Goal: Navigation & Orientation: Find specific page/section

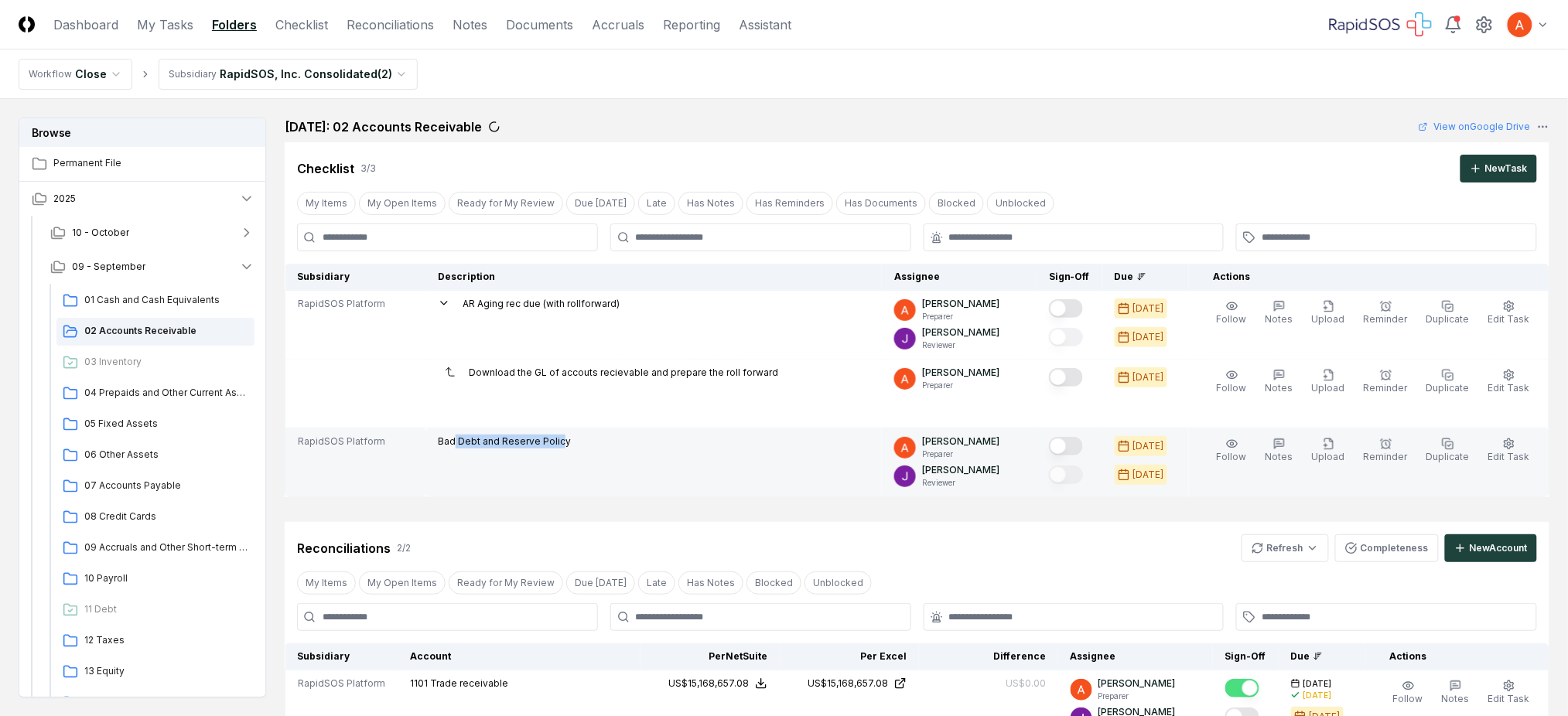
click at [1079, 448] on button "Mark complete" at bounding box center [1066, 446] width 34 height 19
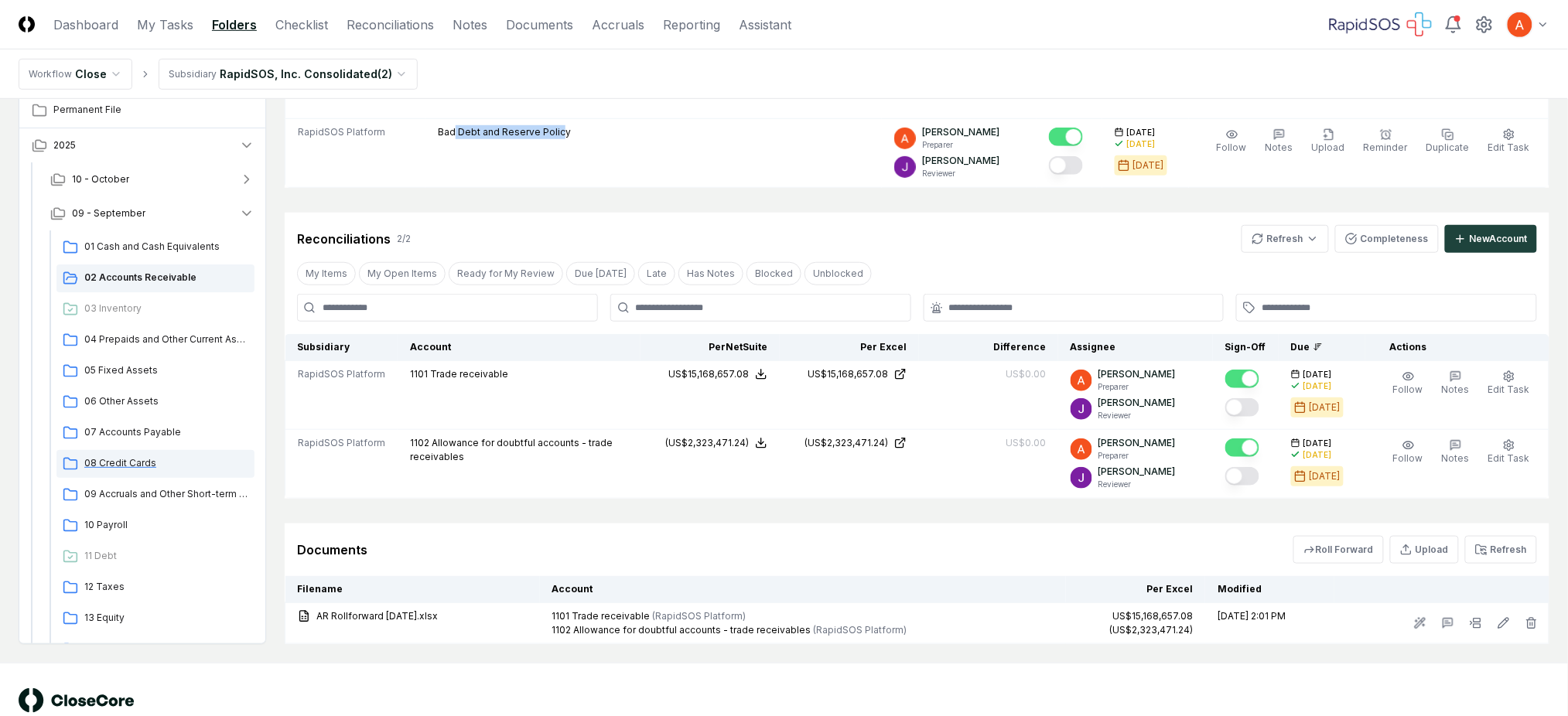
scroll to position [103, 0]
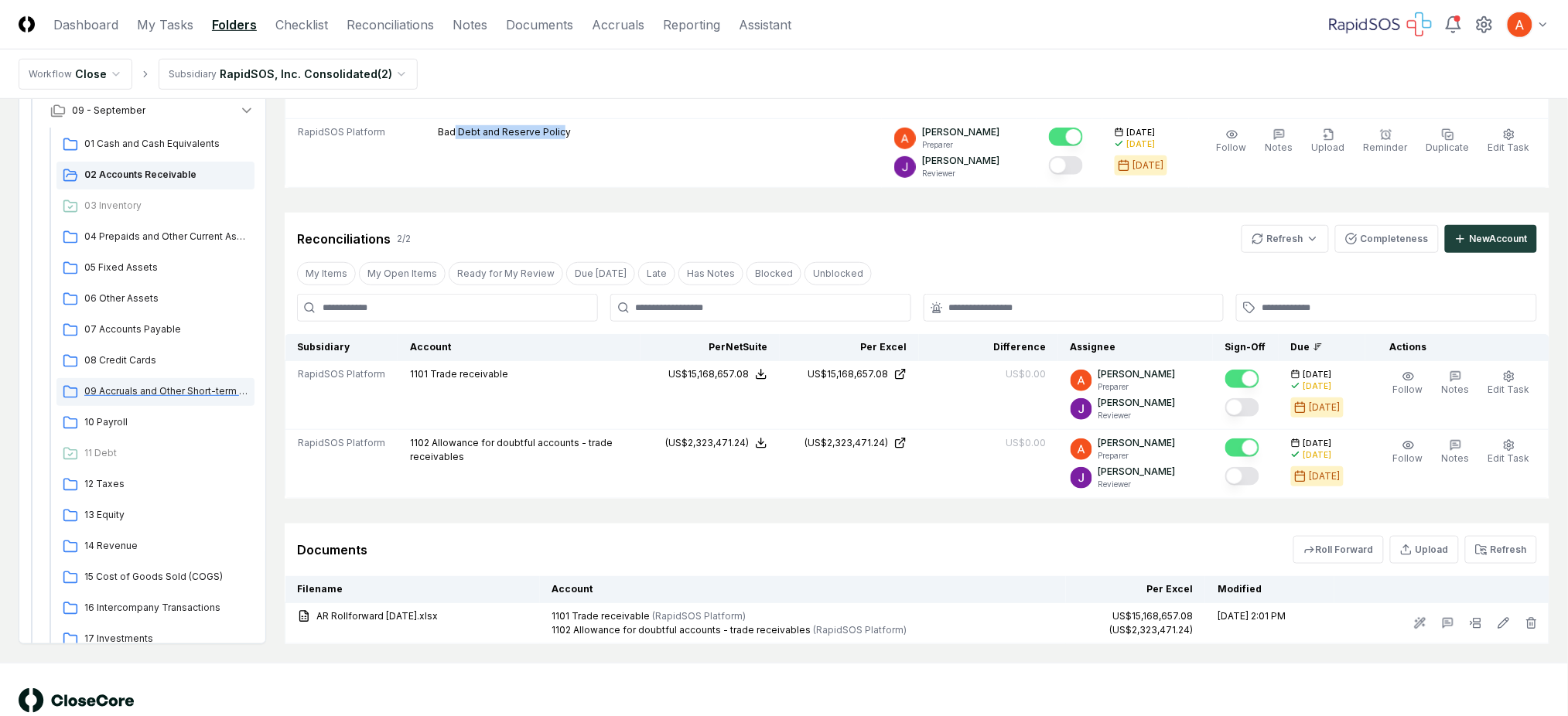
click at [175, 388] on span "09 Accruals and Other Short-term Liabilities" at bounding box center [166, 391] width 164 height 14
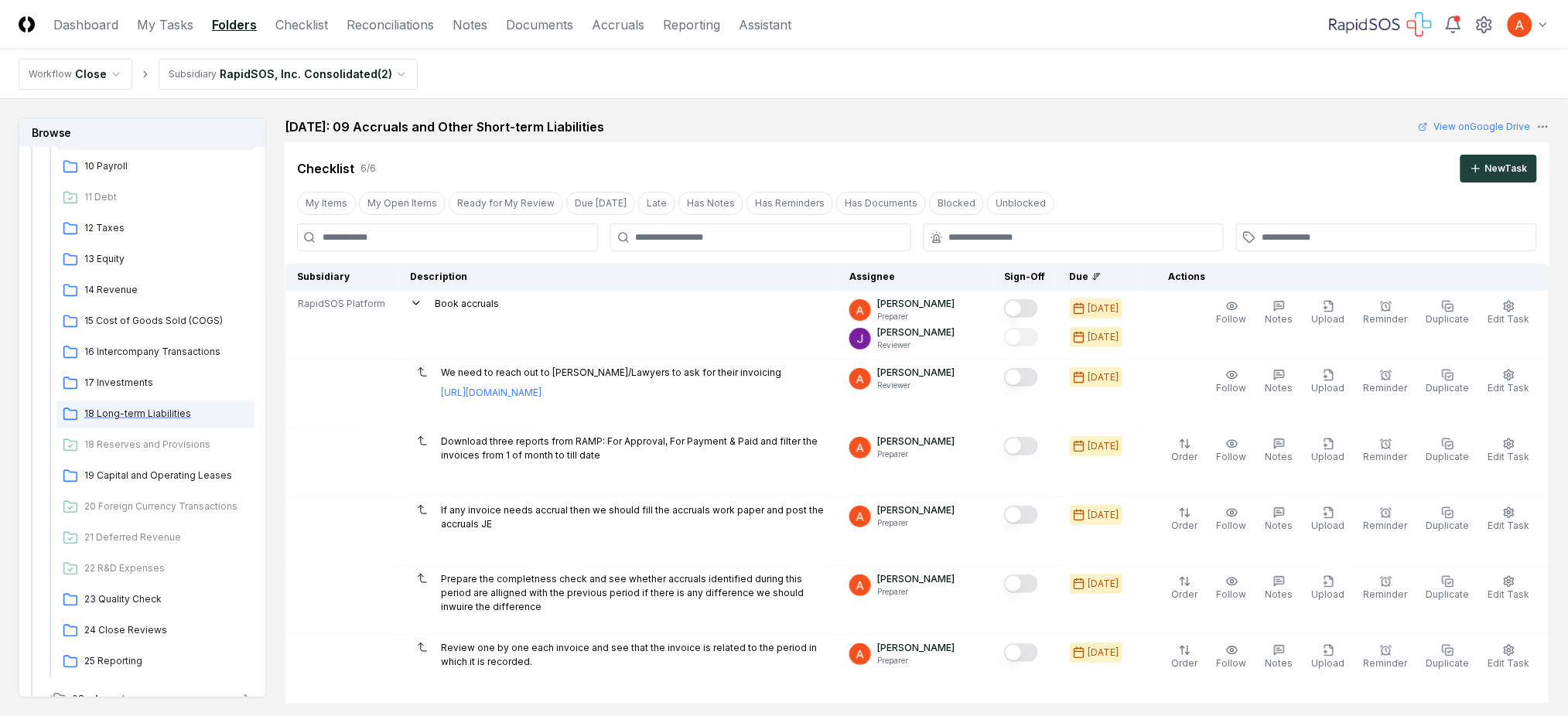
scroll to position [515, 0]
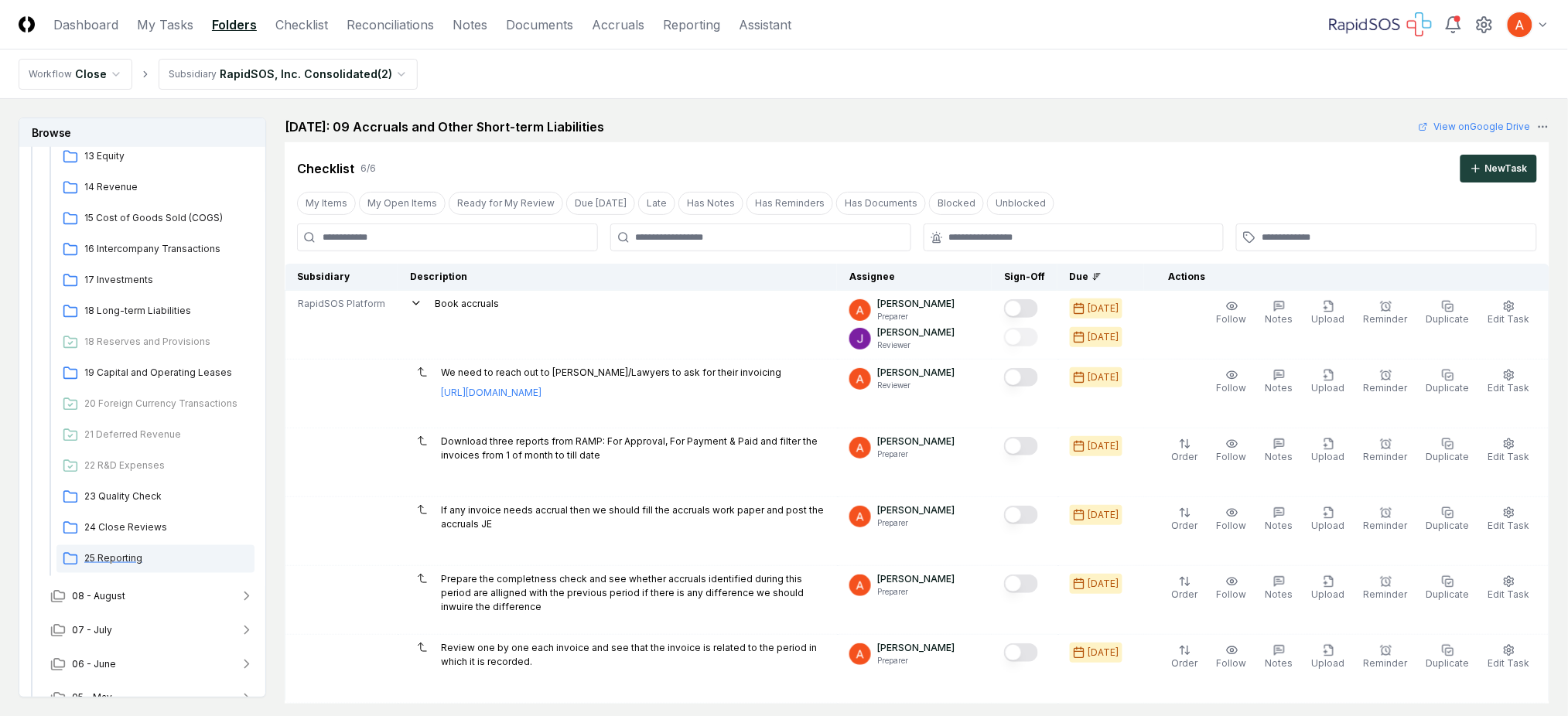
click at [139, 554] on span "25 Reporting" at bounding box center [166, 558] width 164 height 14
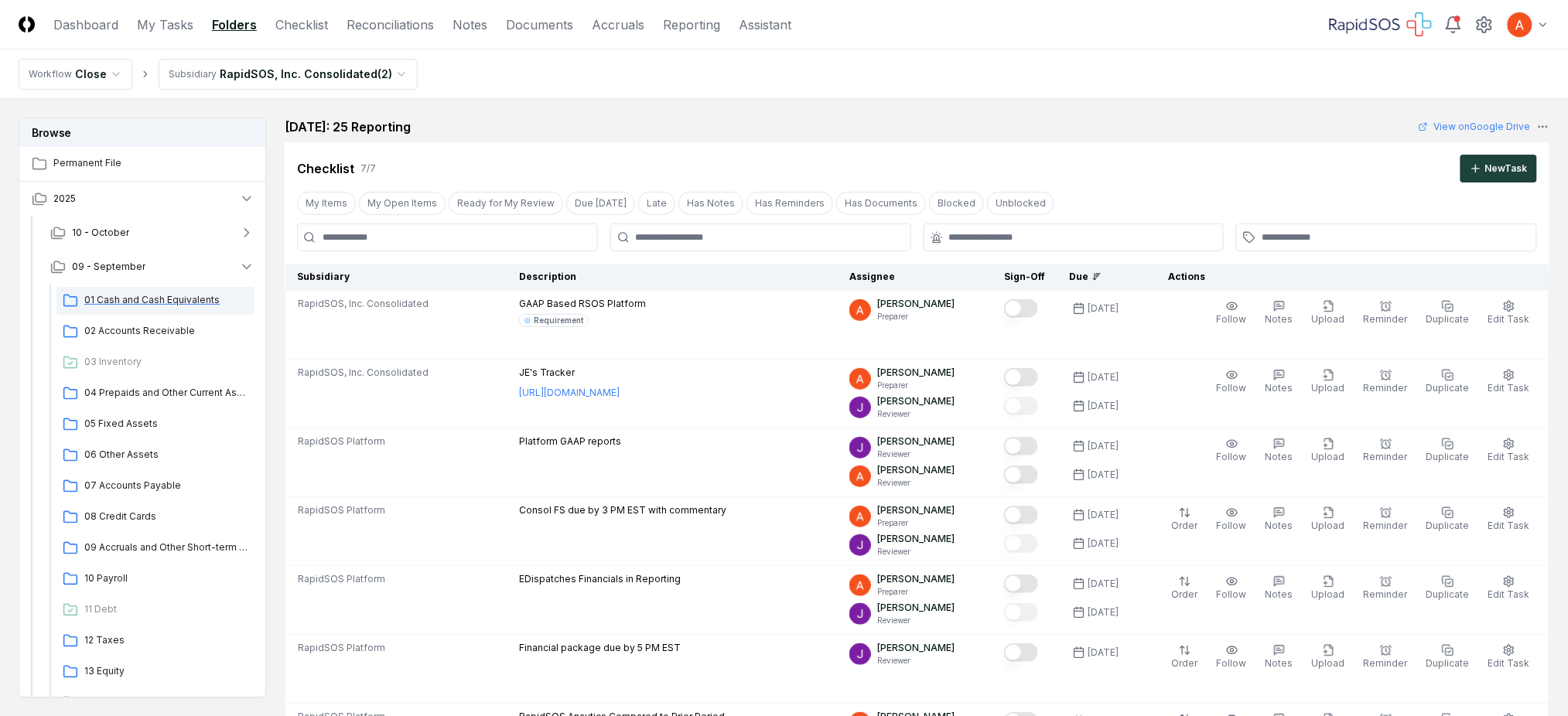
click at [161, 298] on span "01 Cash and Cash Equivalents" at bounding box center [166, 299] width 164 height 14
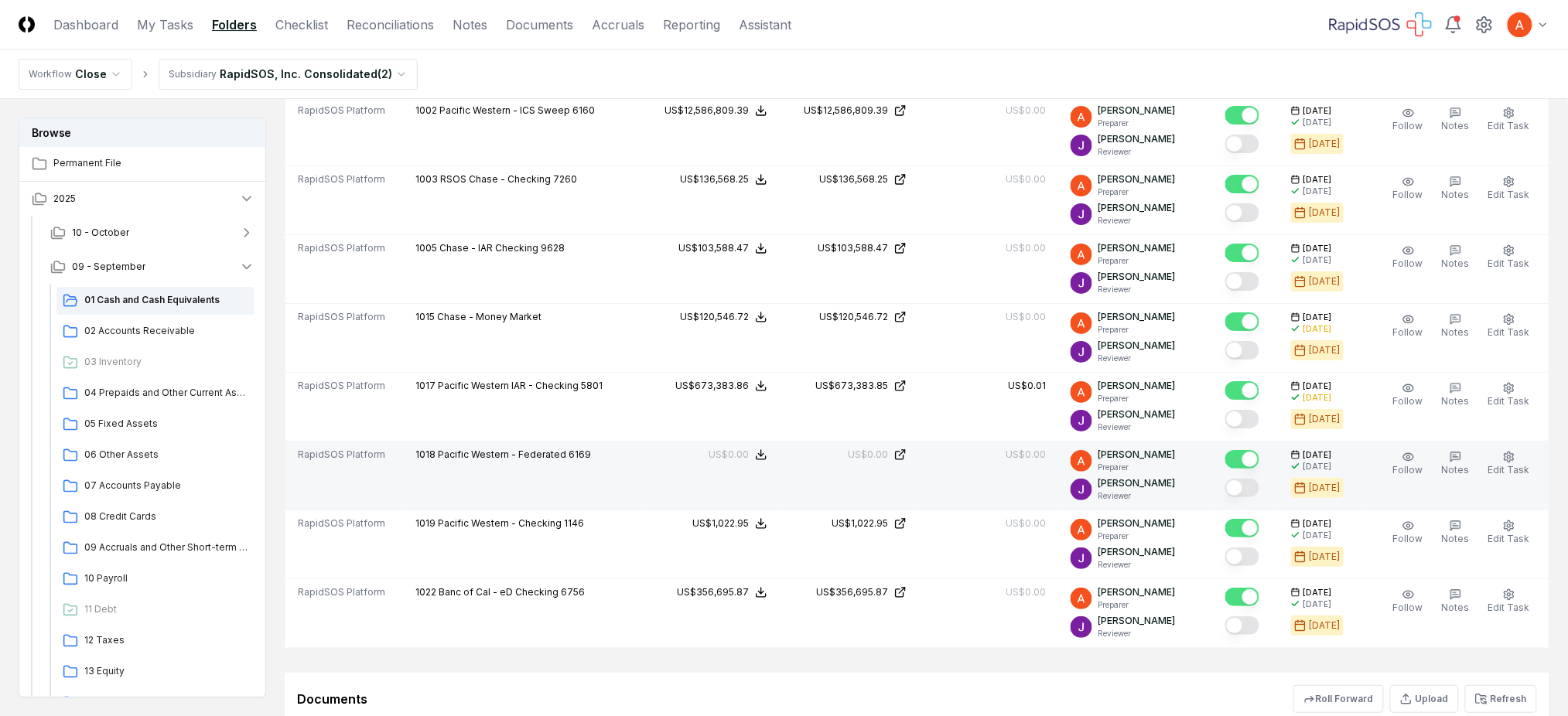
scroll to position [2062, 0]
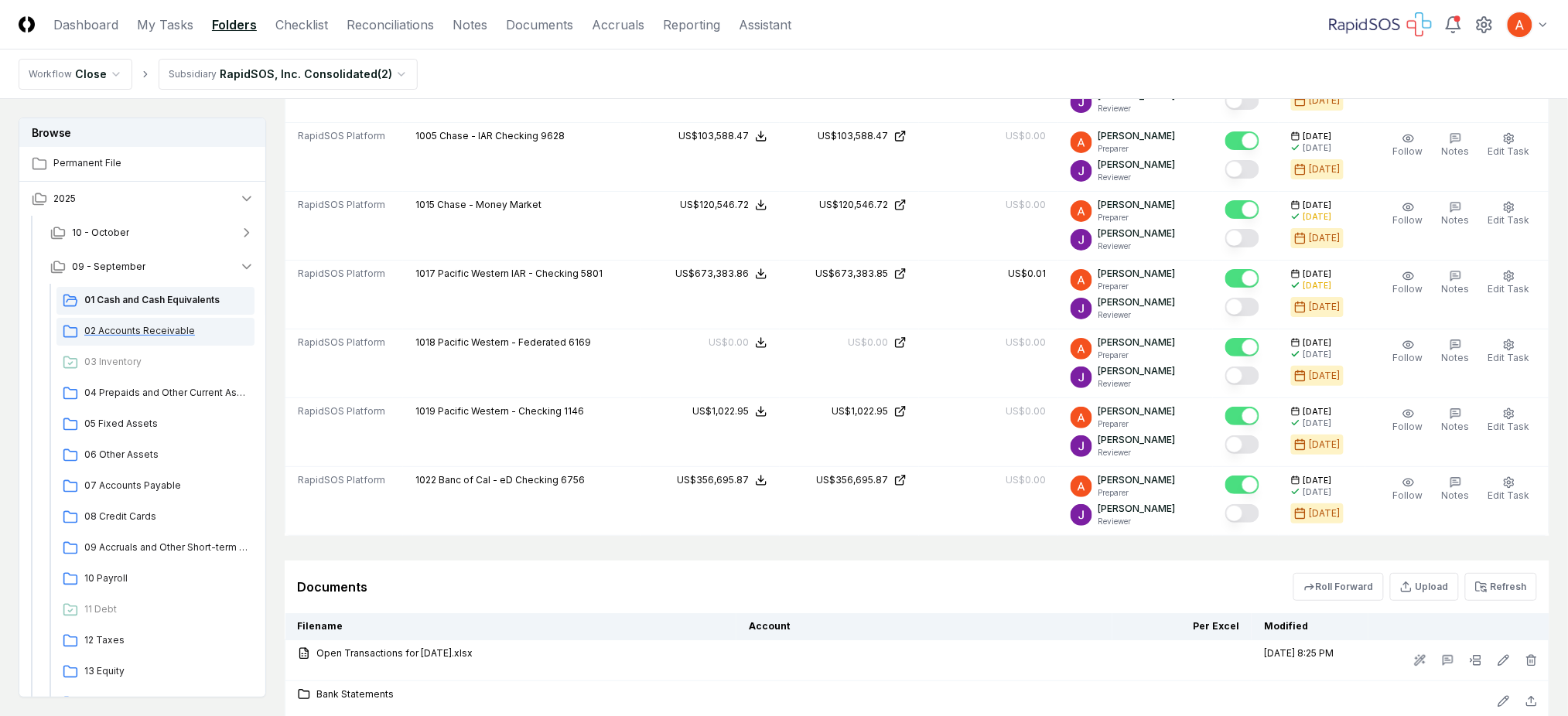
click at [159, 325] on span "02 Accounts Receivable" at bounding box center [166, 331] width 164 height 14
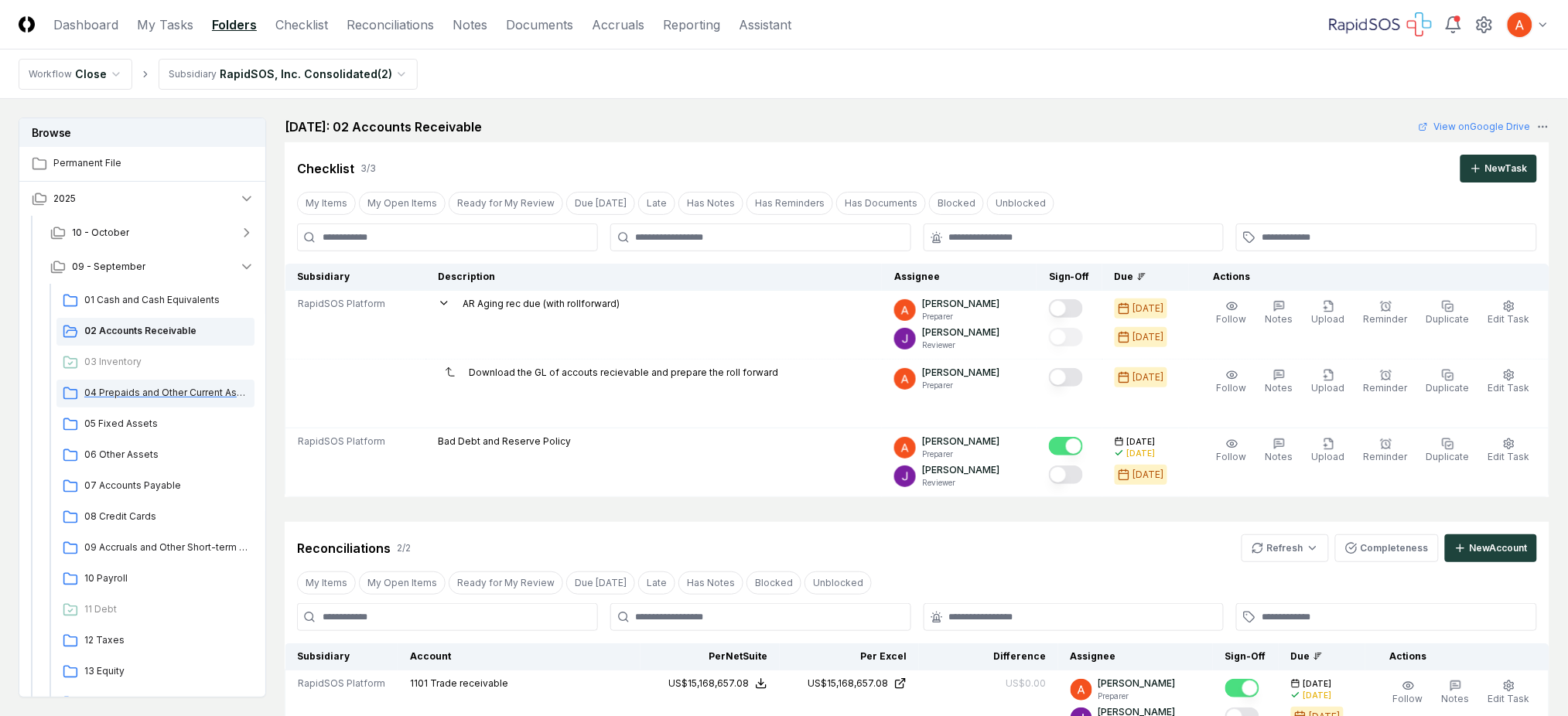
click at [171, 390] on span "04 Prepaids and Other Current Assets" at bounding box center [166, 392] width 164 height 14
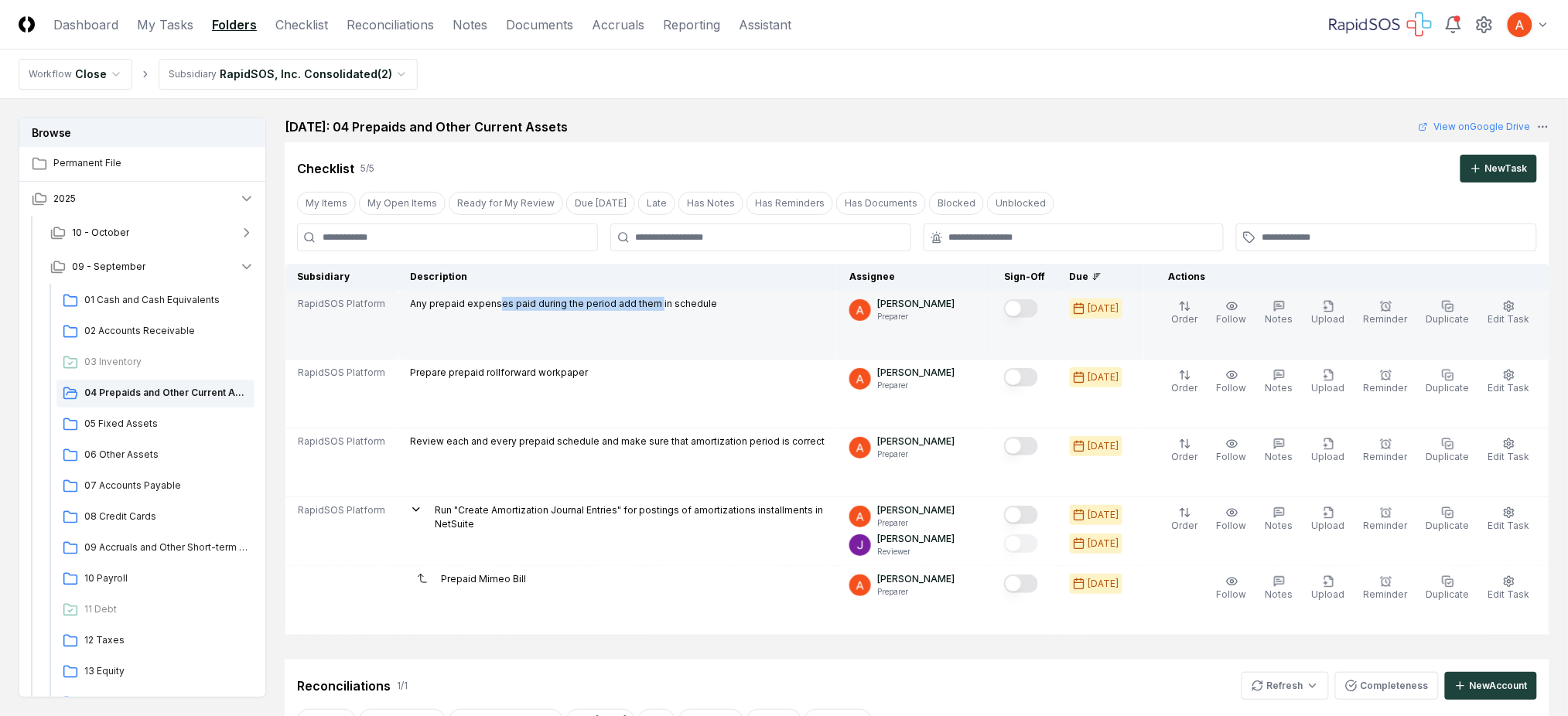
drag, startPoint x: 492, startPoint y: 303, endPoint x: 651, endPoint y: 301, distance: 159.0
click at [651, 301] on p "Any prepaid expenses paid during the period add them in schedule" at bounding box center [564, 303] width 307 height 14
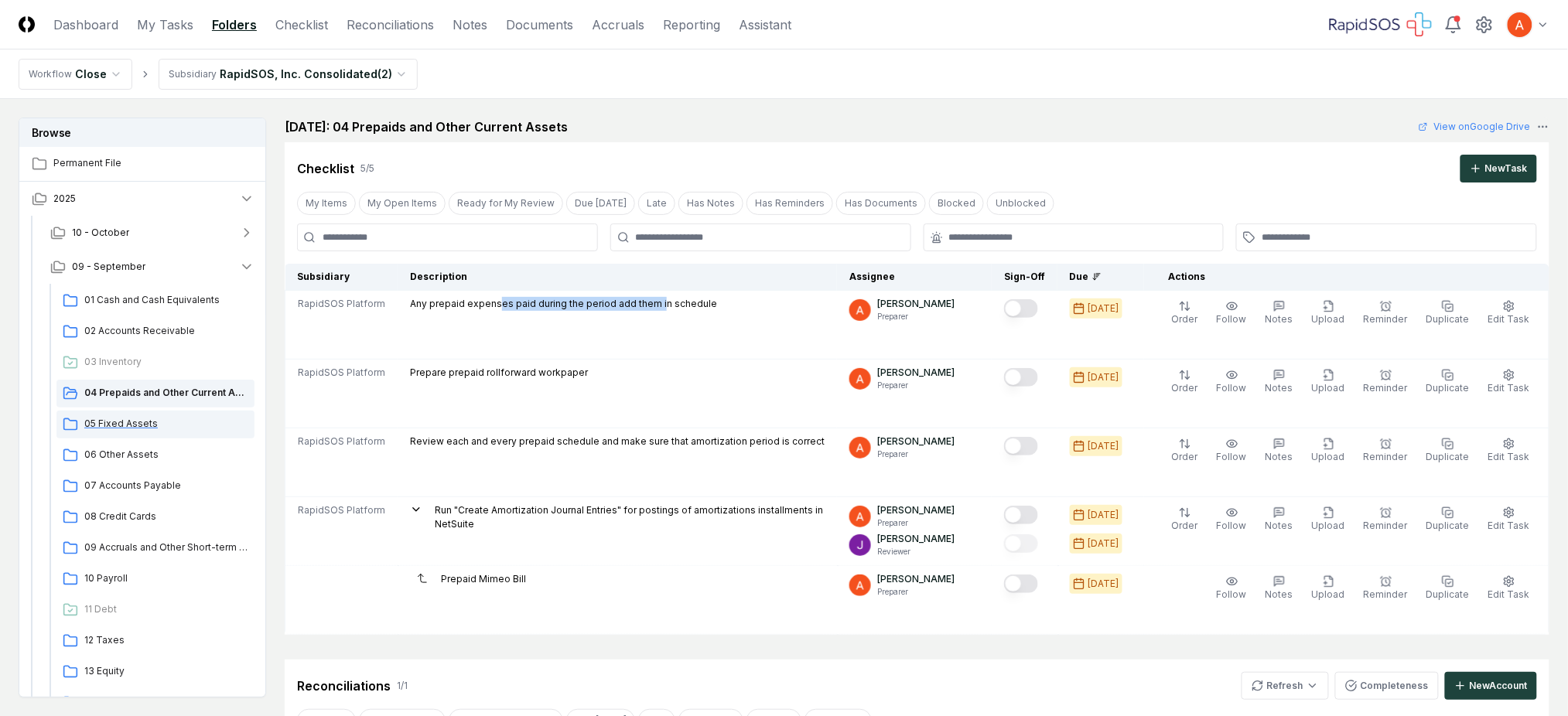
click at [122, 422] on span "05 Fixed Assets" at bounding box center [166, 423] width 164 height 14
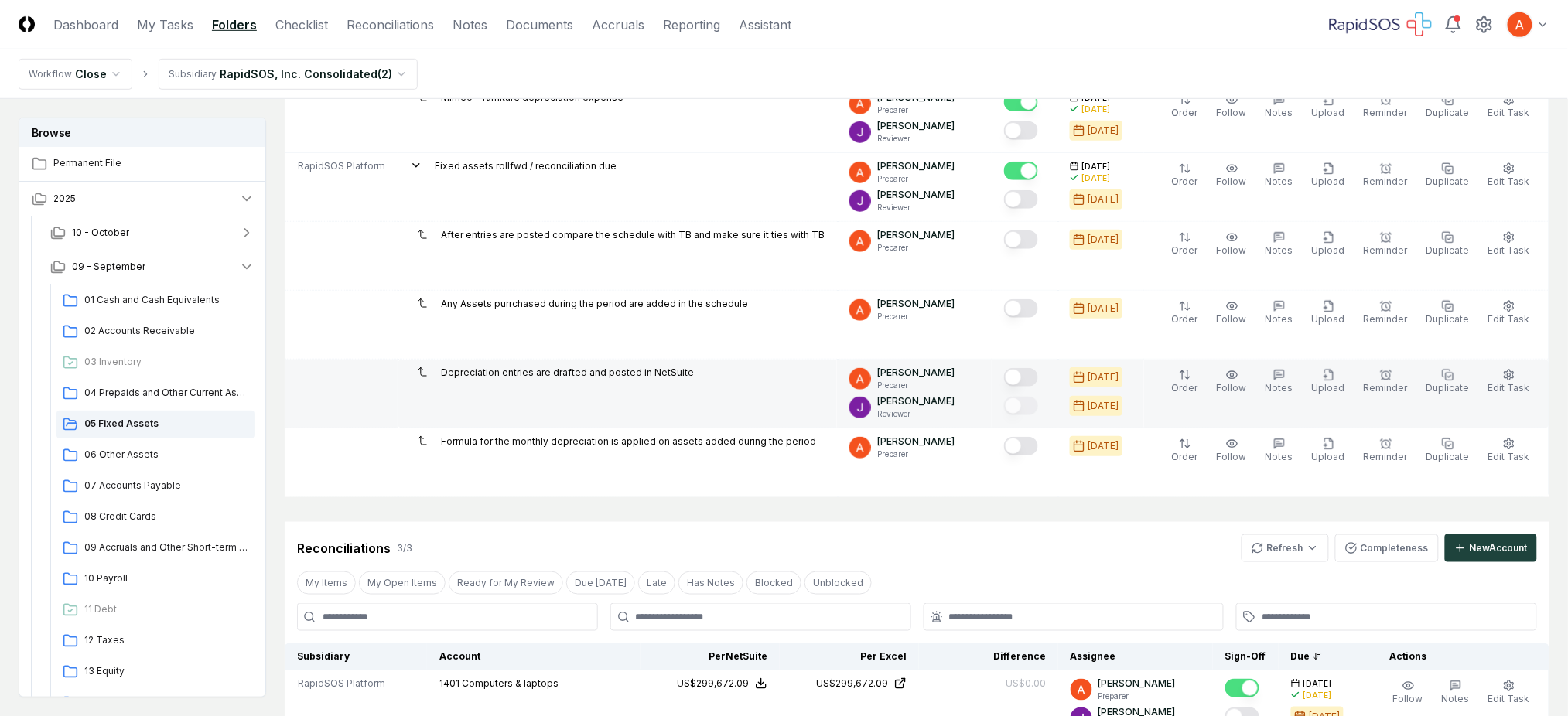
scroll to position [310, 0]
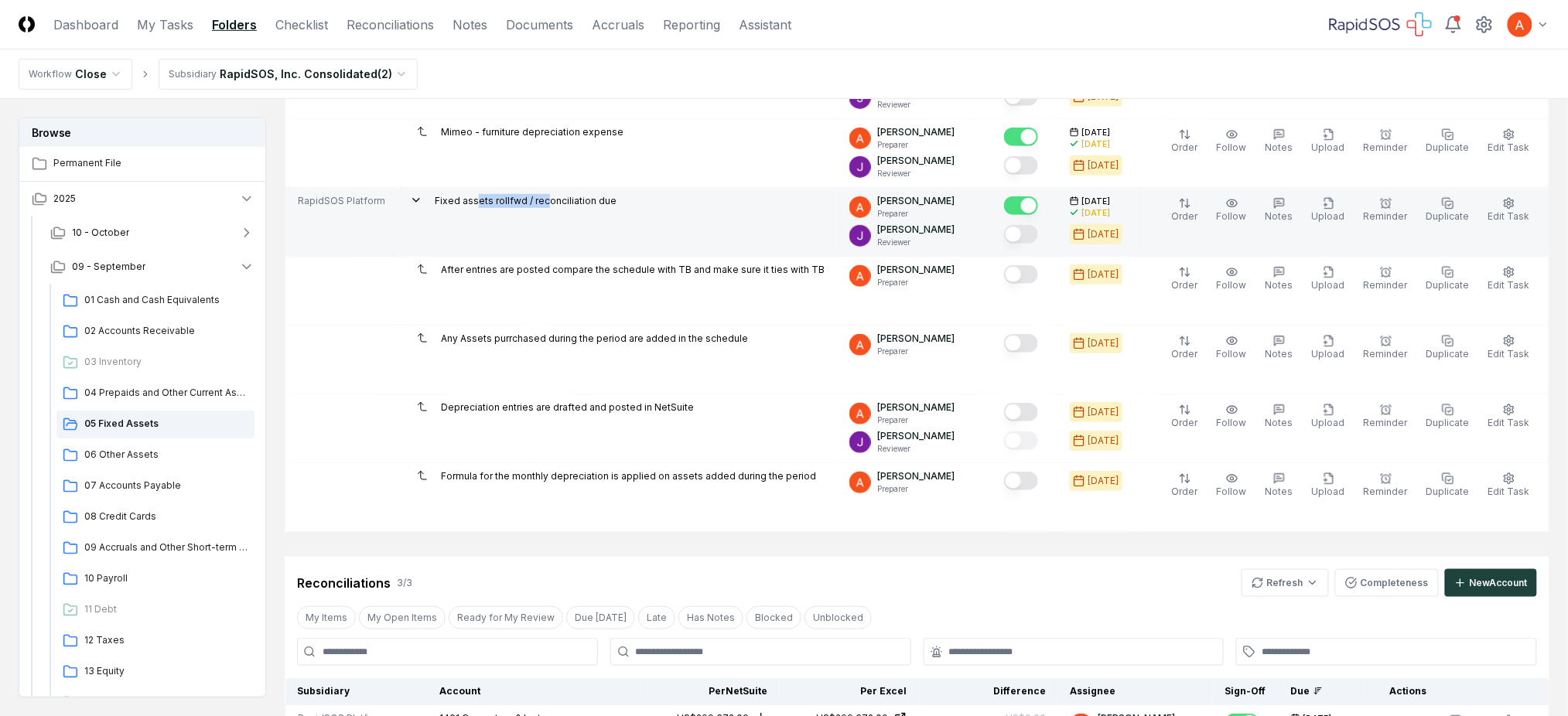
drag, startPoint x: 486, startPoint y: 204, endPoint x: 557, endPoint y: 202, distance: 71.0
click at [557, 202] on p "Fixed assets rollfwd / reconciliation due" at bounding box center [525, 201] width 181 height 14
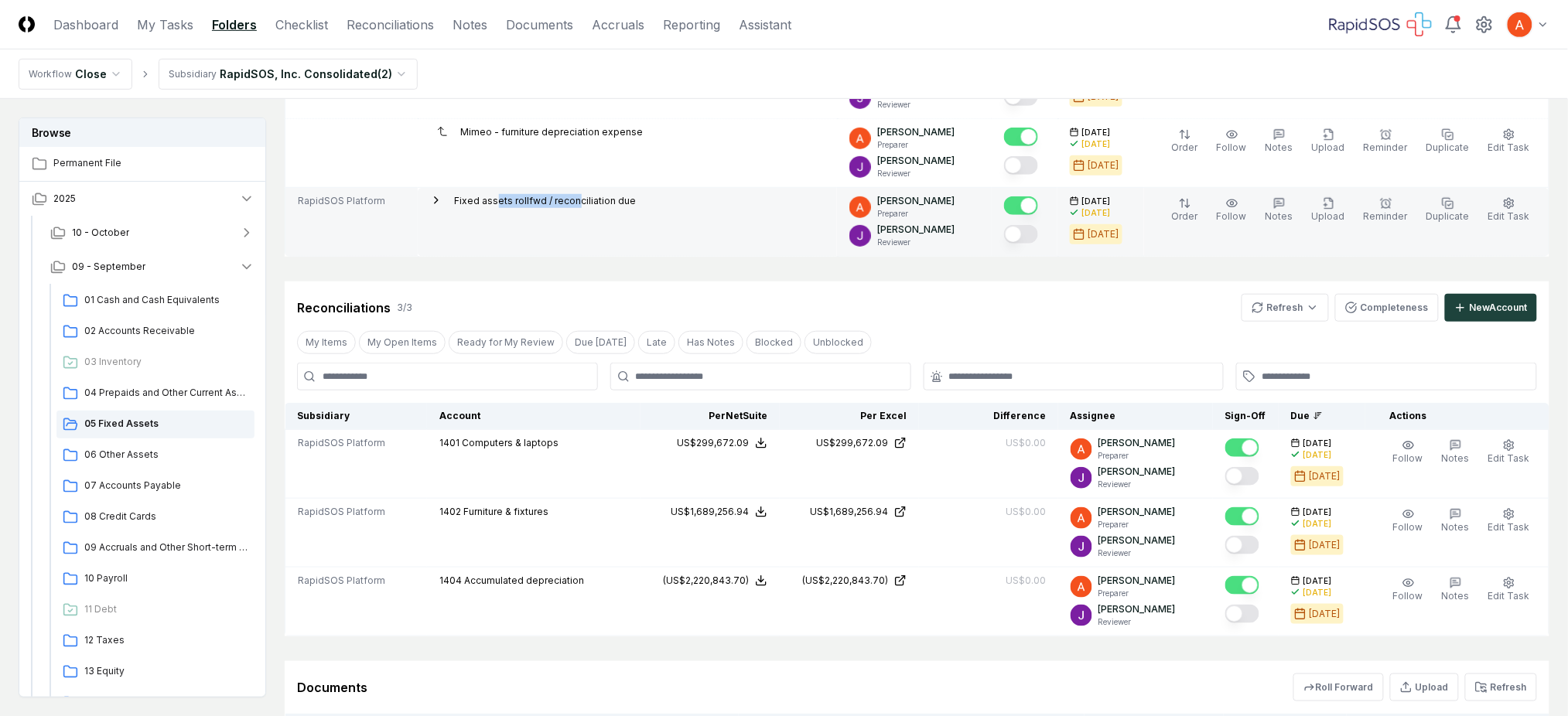
click at [526, 209] on div "Fixed assets rollfwd / reconciliation due" at bounding box center [545, 203] width 181 height 17
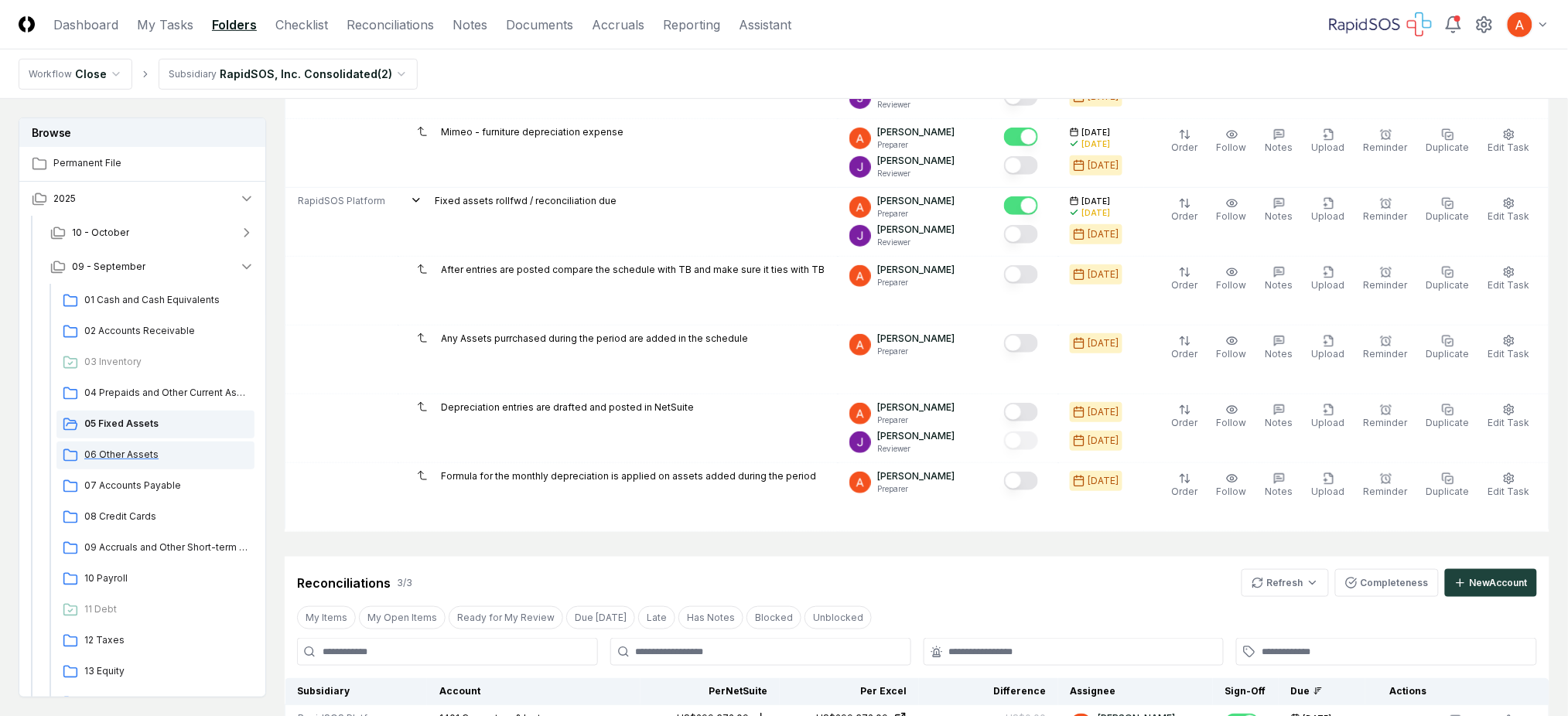
click at [144, 444] on div "06 Other Assets" at bounding box center [155, 456] width 198 height 28
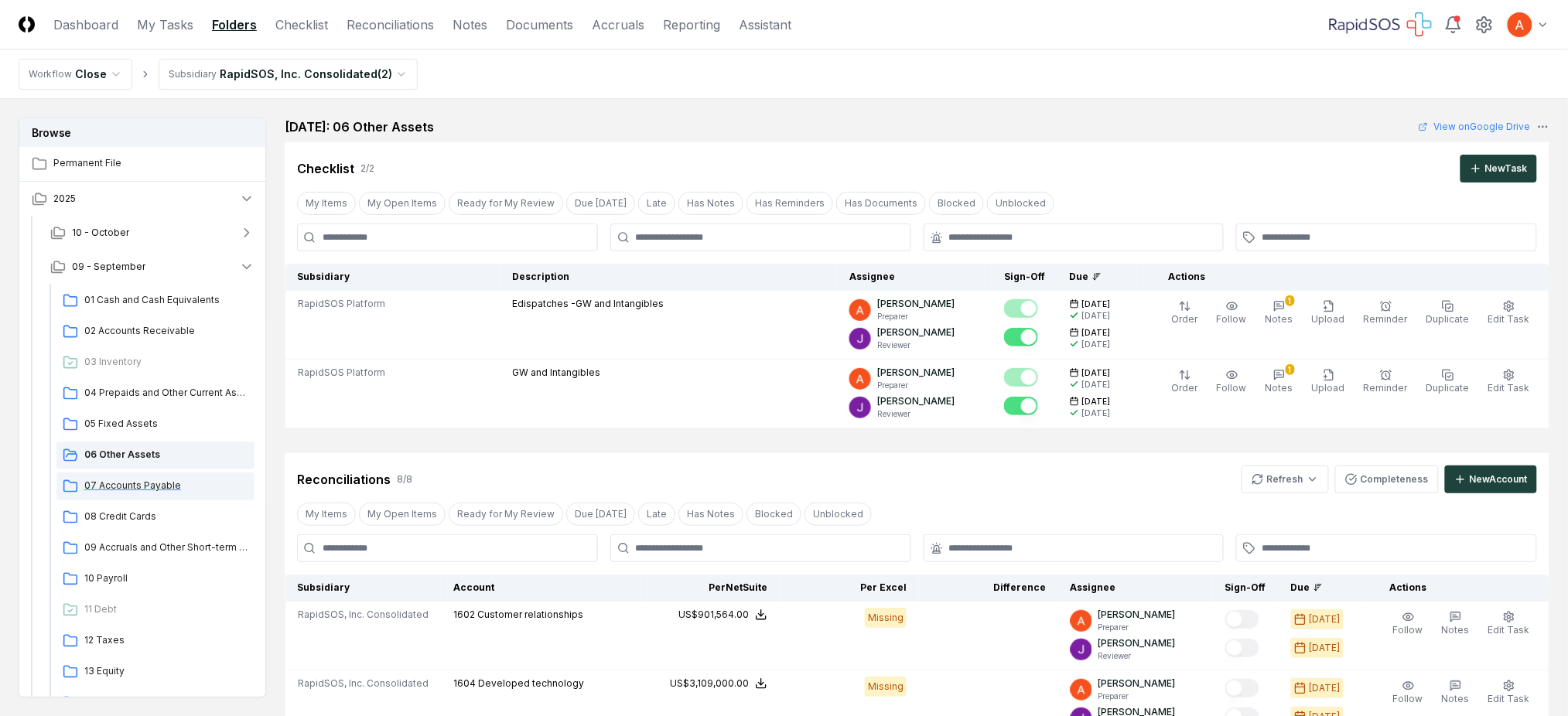
click at [143, 492] on span "07 Accounts Payable" at bounding box center [166, 485] width 164 height 14
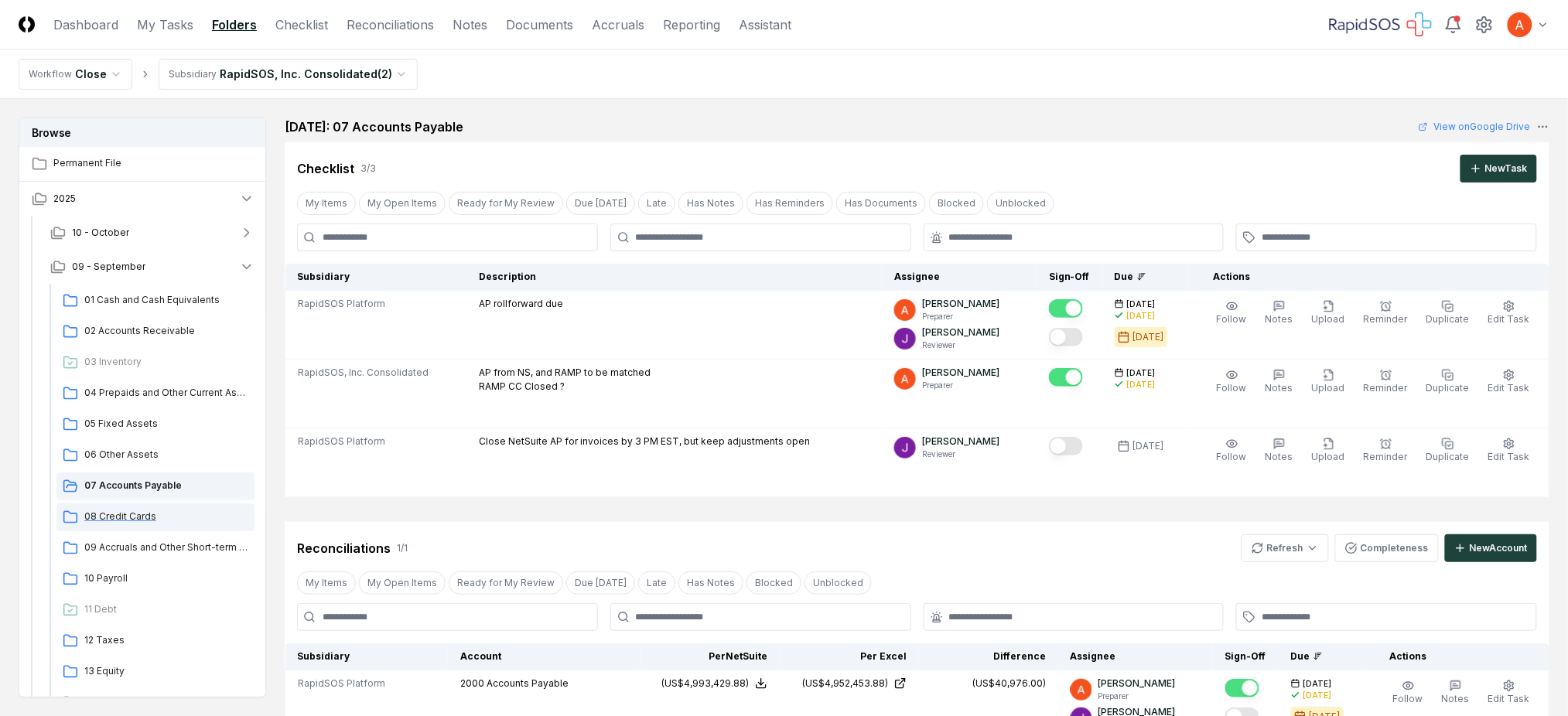
click at [130, 517] on span "08 Credit Cards" at bounding box center [166, 516] width 164 height 14
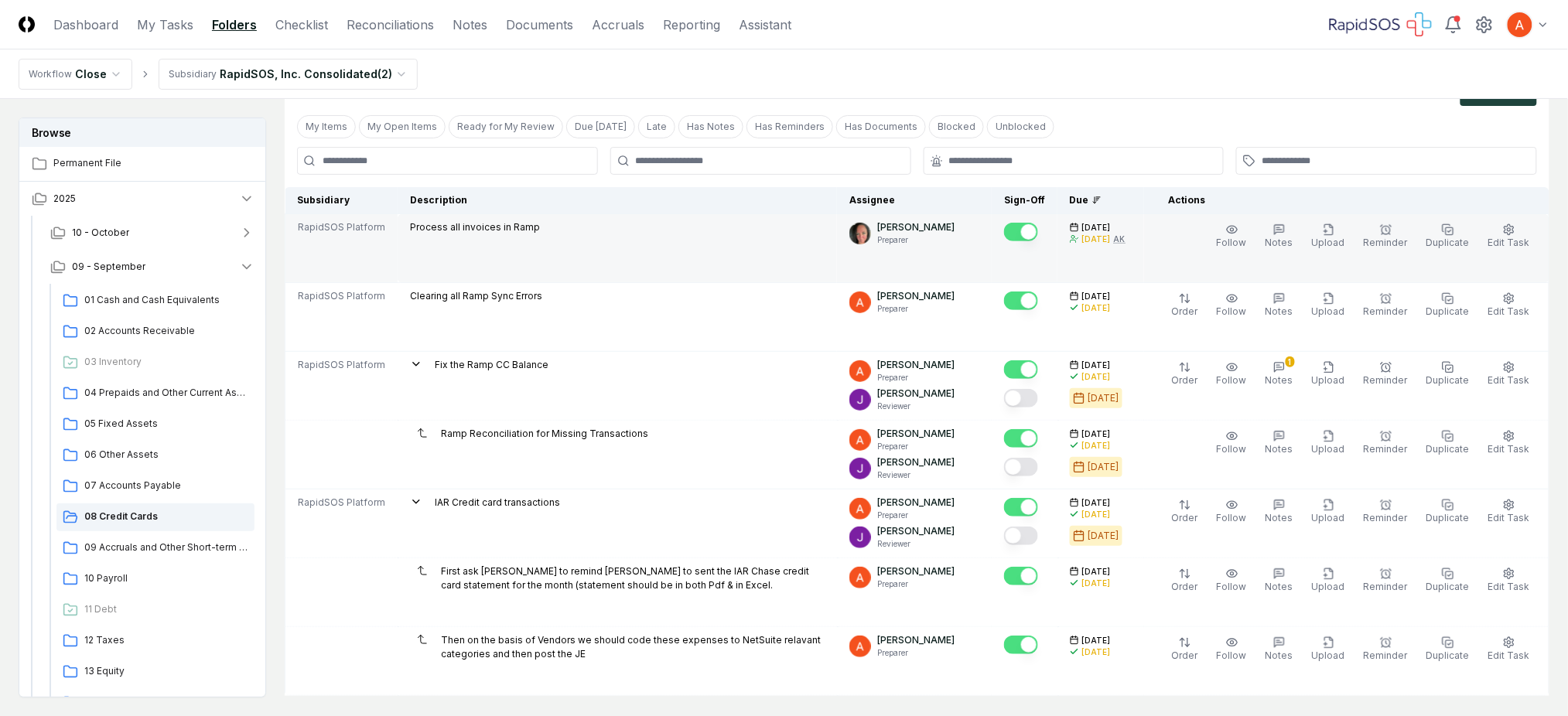
scroll to position [206, 0]
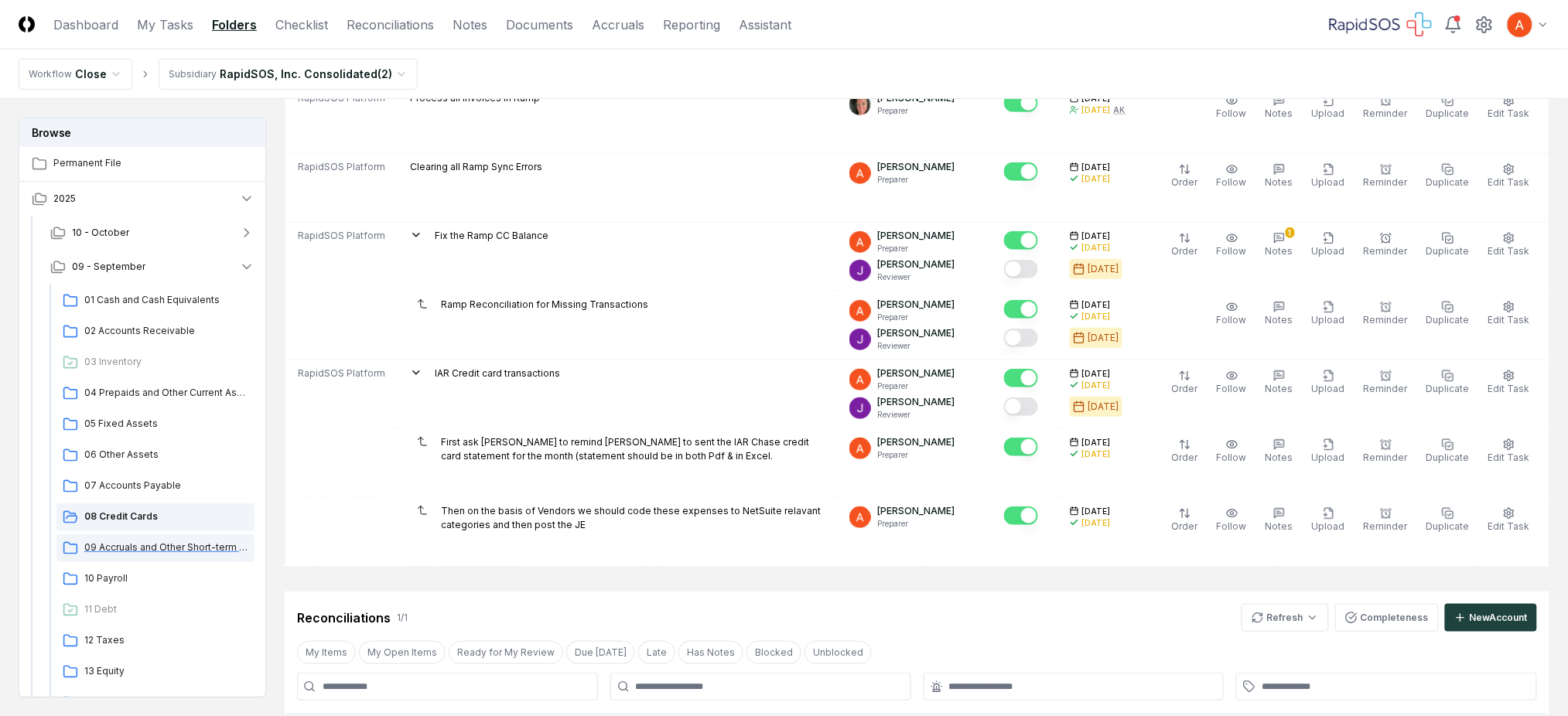
click at [136, 543] on span "09 Accruals and Other Short-term Liabilities" at bounding box center [166, 547] width 164 height 14
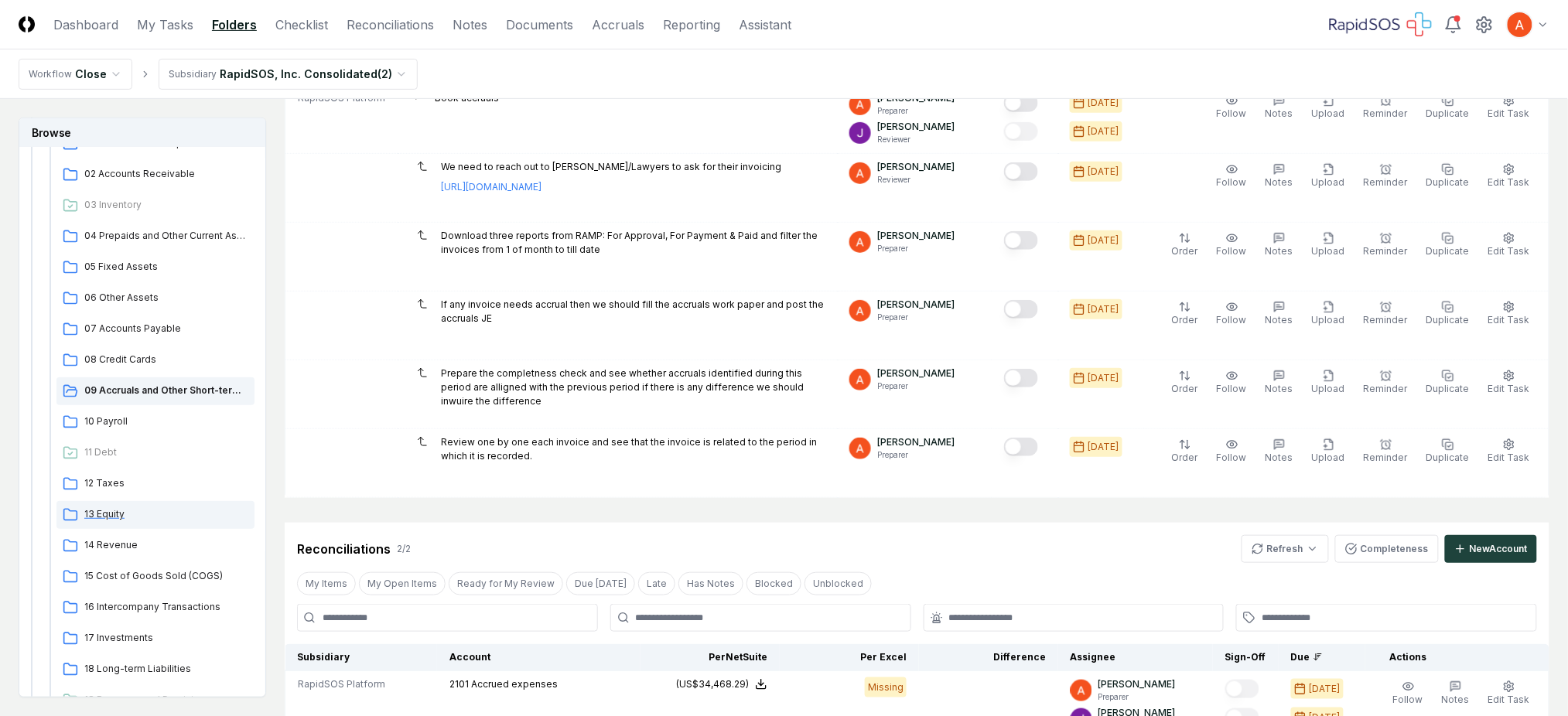
scroll to position [206, 0]
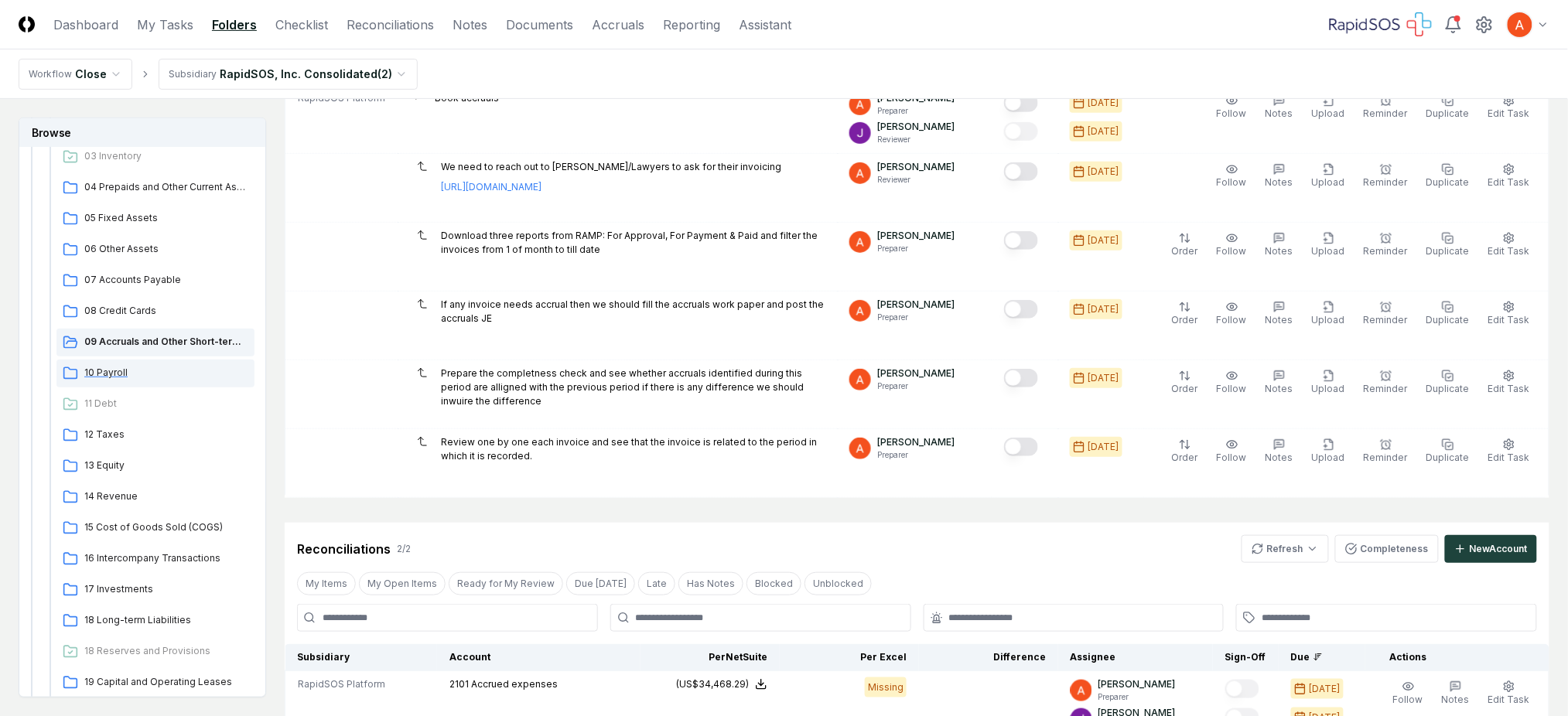
click at [119, 384] on div "10 Payroll" at bounding box center [155, 374] width 198 height 28
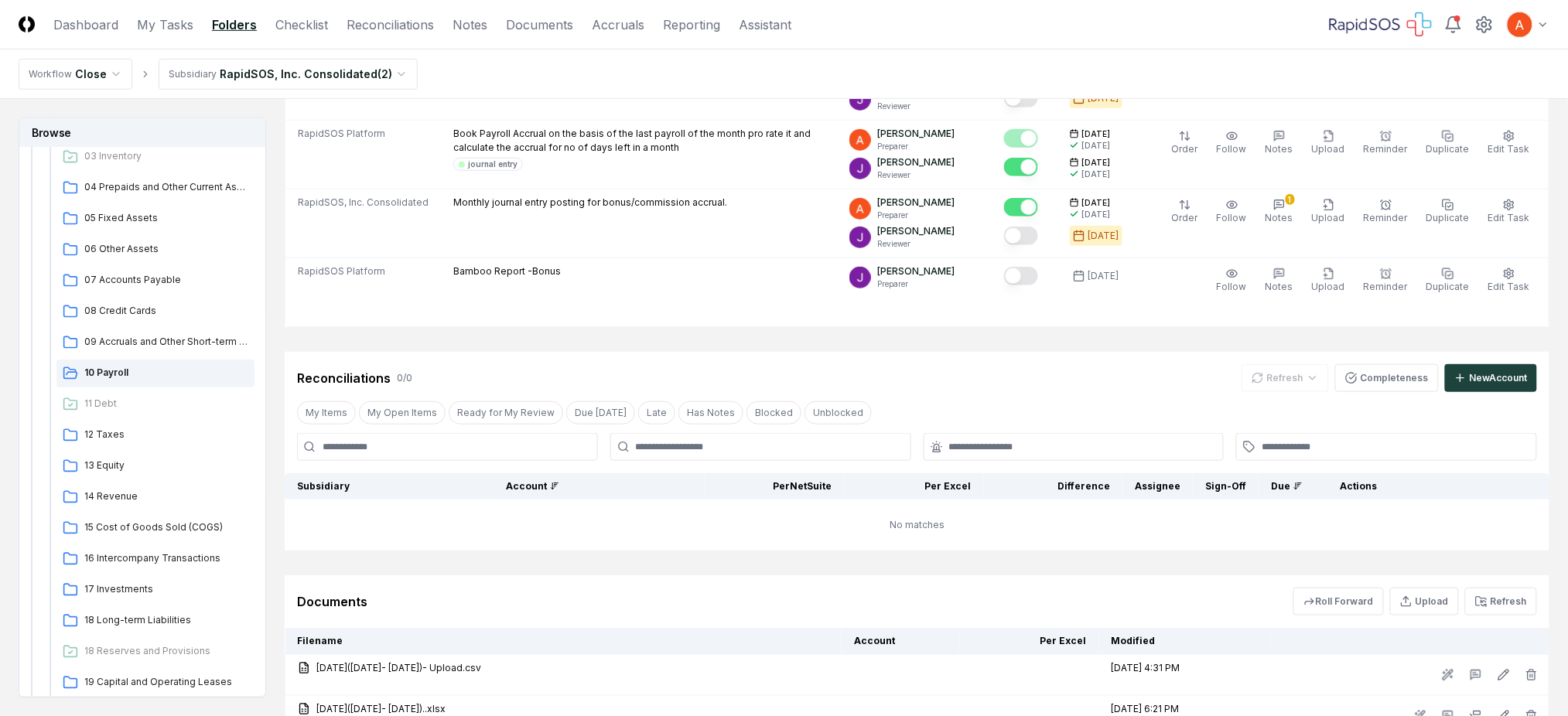
scroll to position [412, 0]
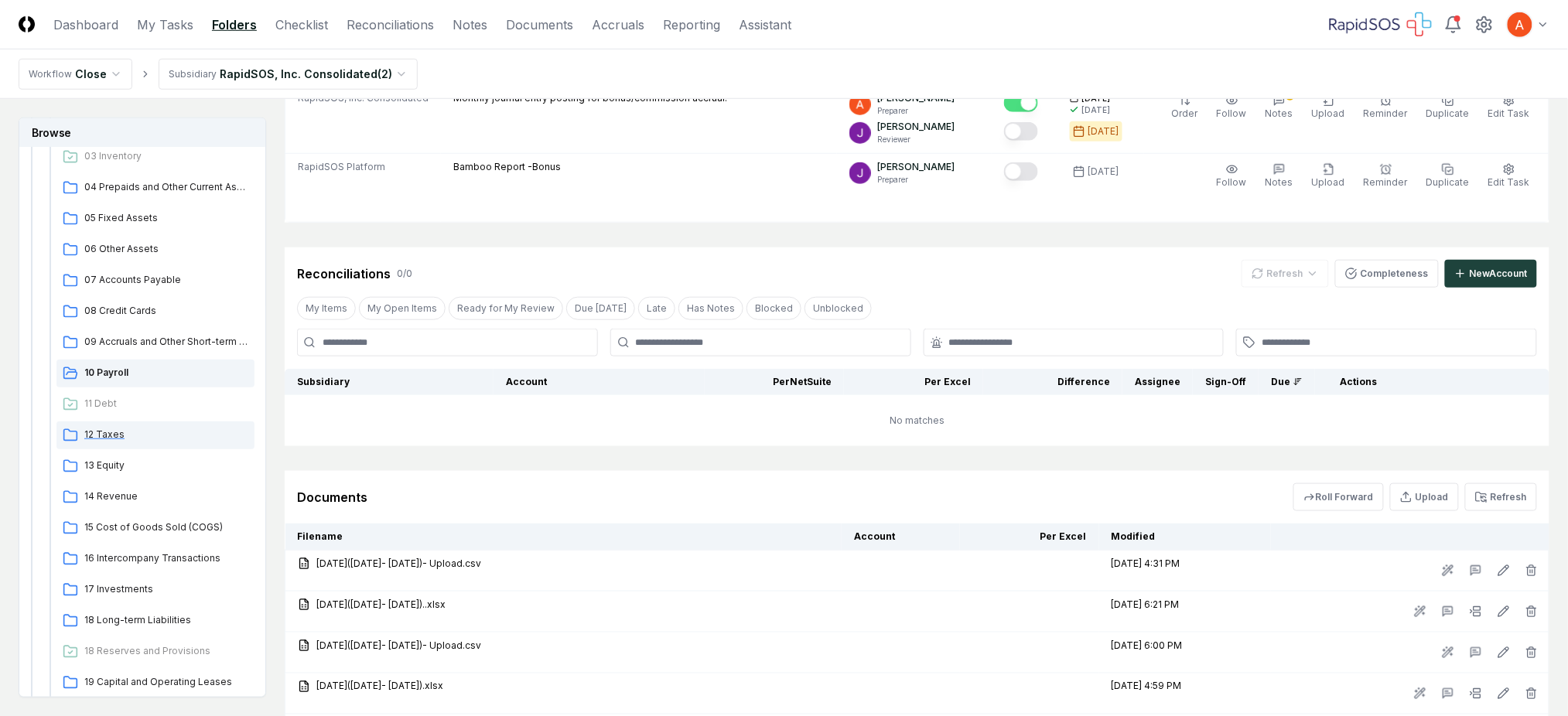
click at [117, 430] on span "12 Taxes" at bounding box center [166, 434] width 164 height 14
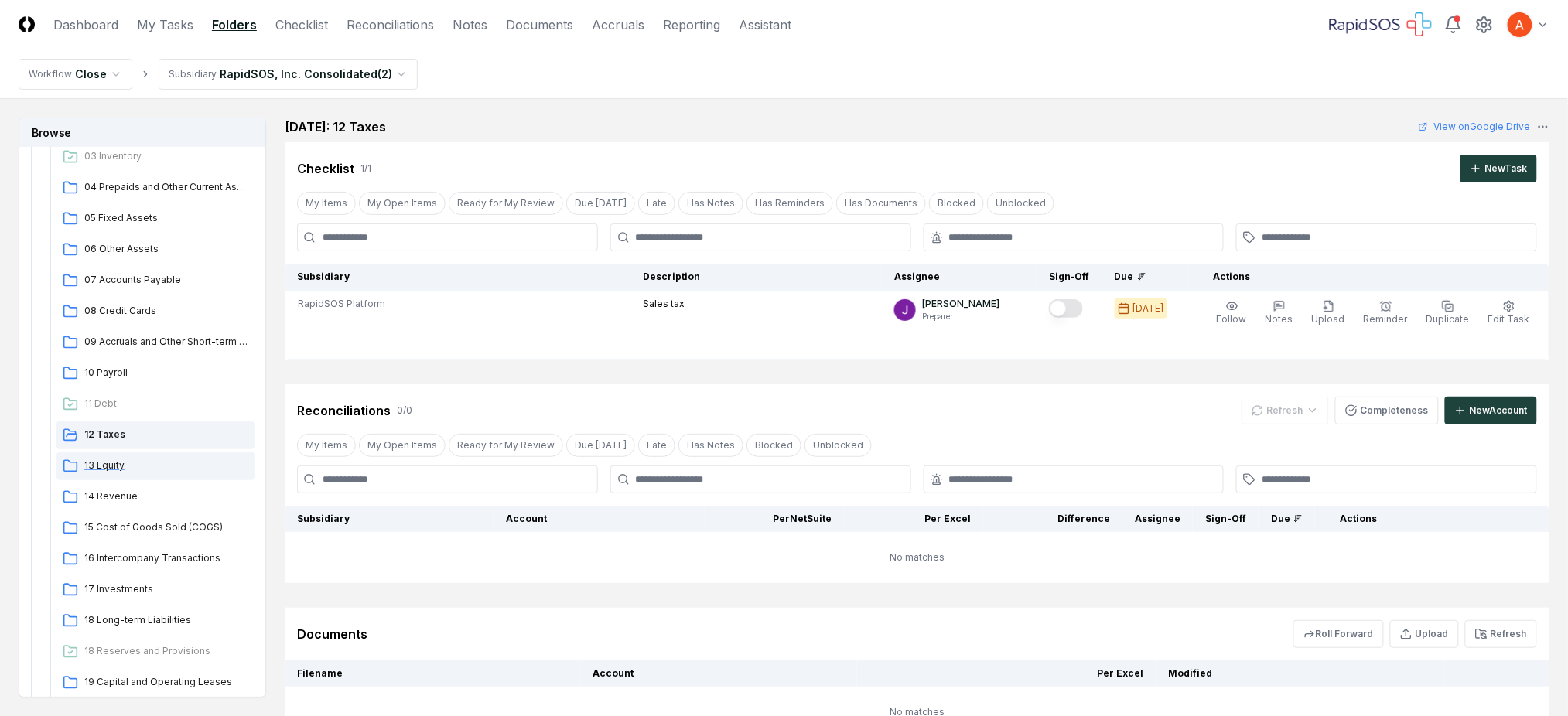
click at [121, 470] on span "13 Equity" at bounding box center [166, 465] width 164 height 14
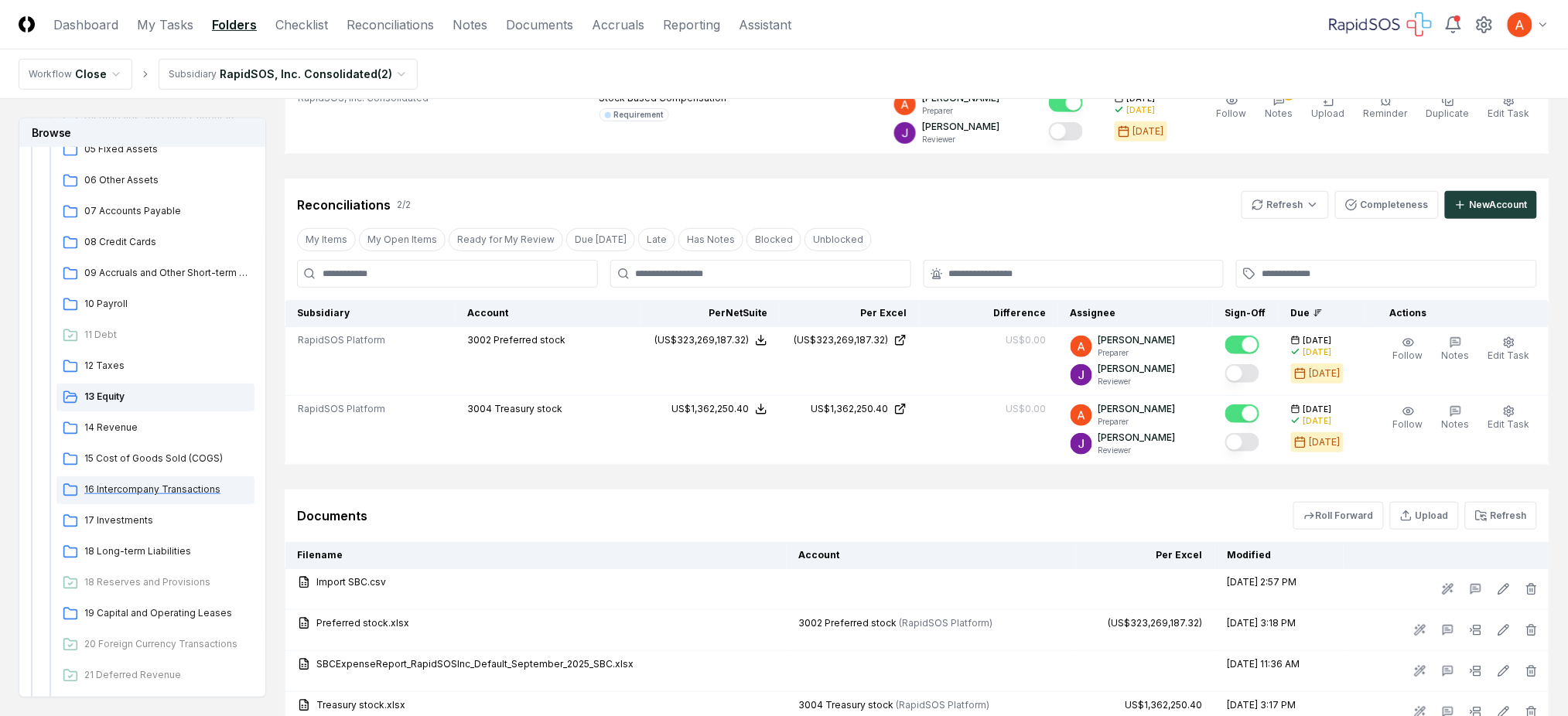
scroll to position [310, 0]
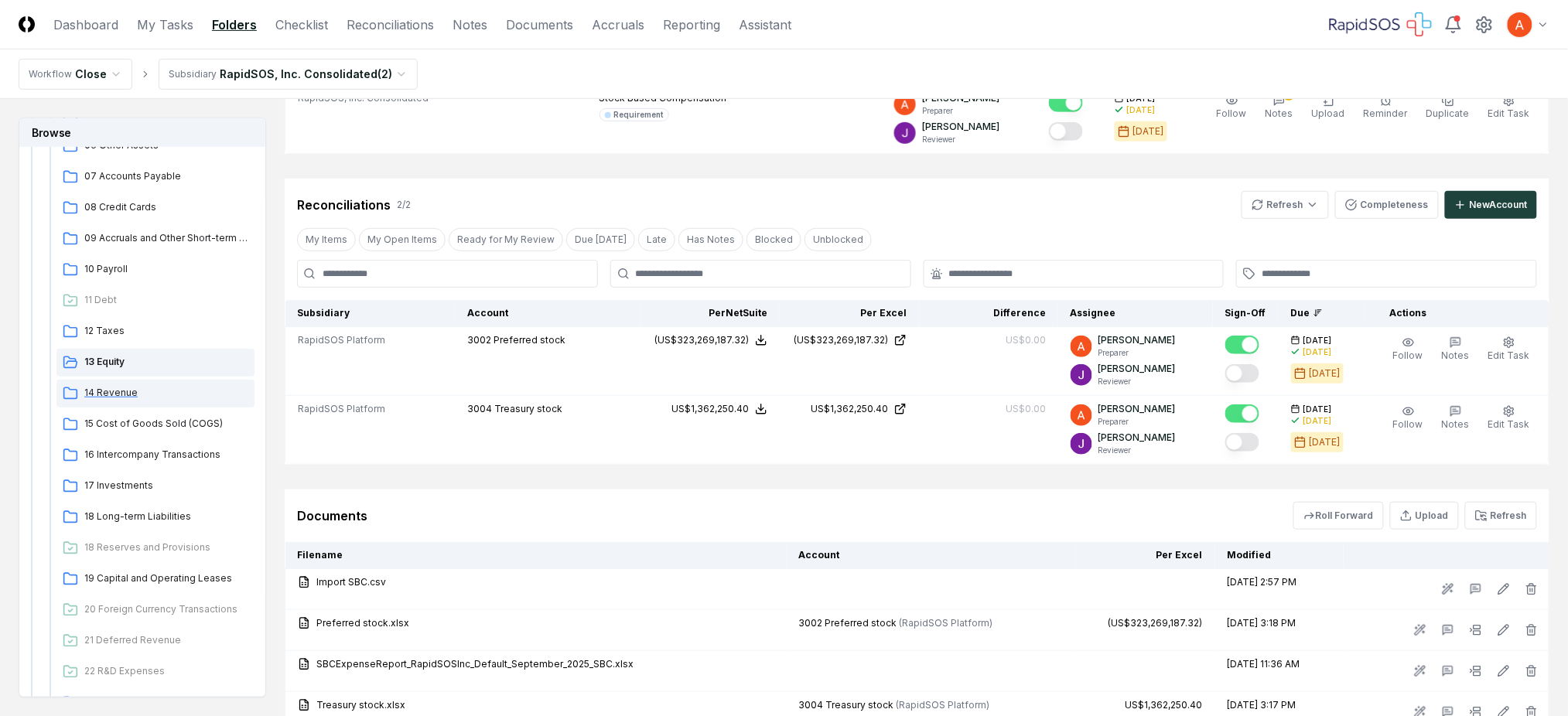
click at [122, 397] on span "14 Revenue" at bounding box center [166, 392] width 164 height 14
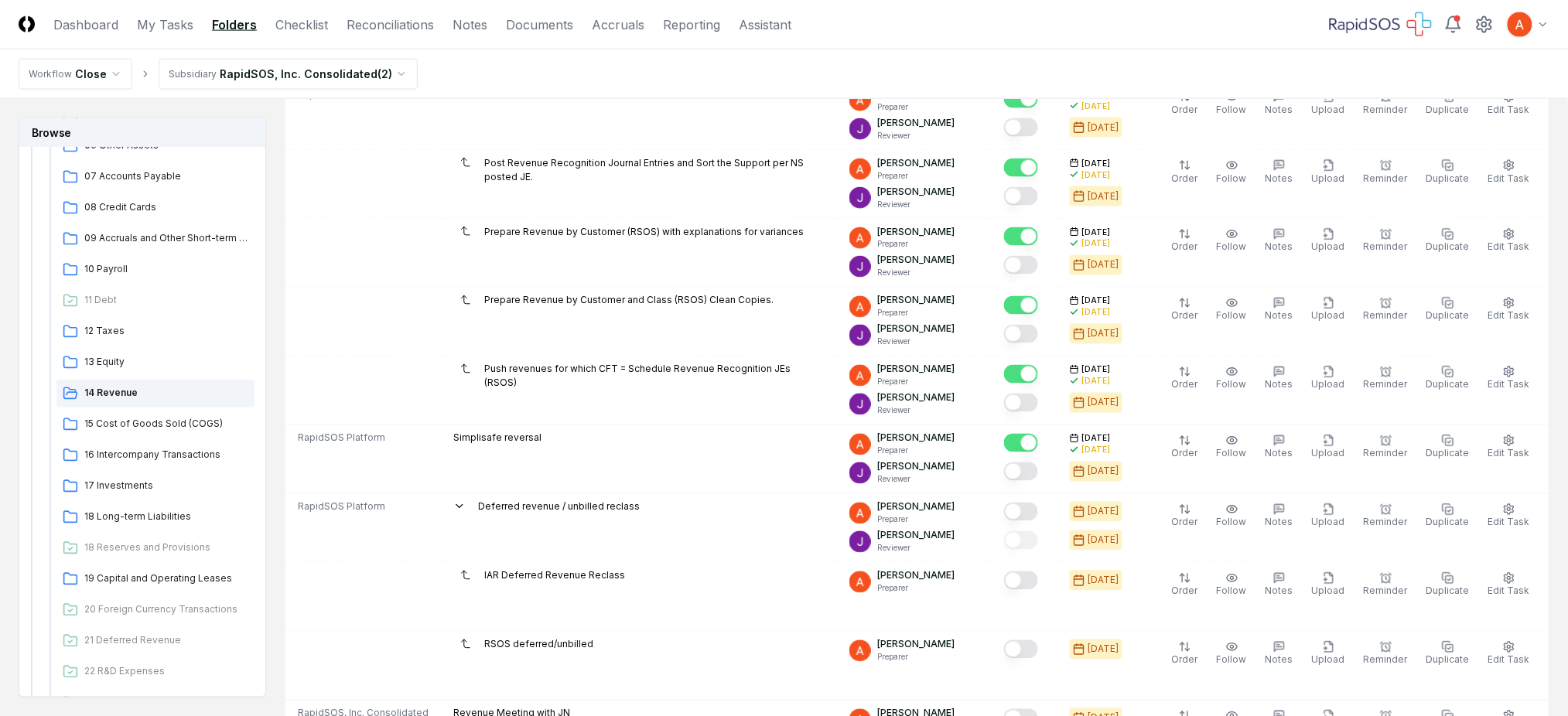
scroll to position [1031, 0]
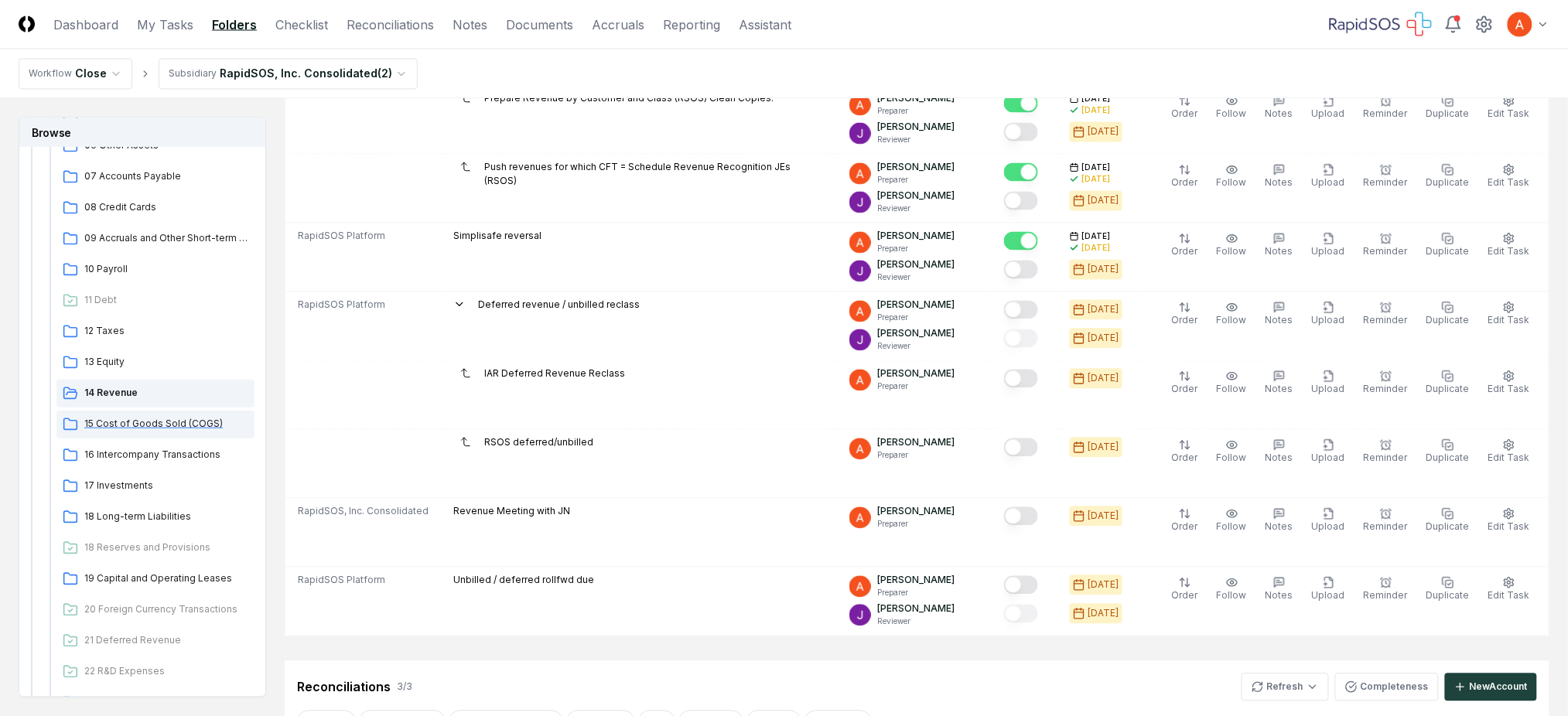
click at [157, 425] on span "15 Cost of Goods Sold (COGS)" at bounding box center [166, 423] width 164 height 14
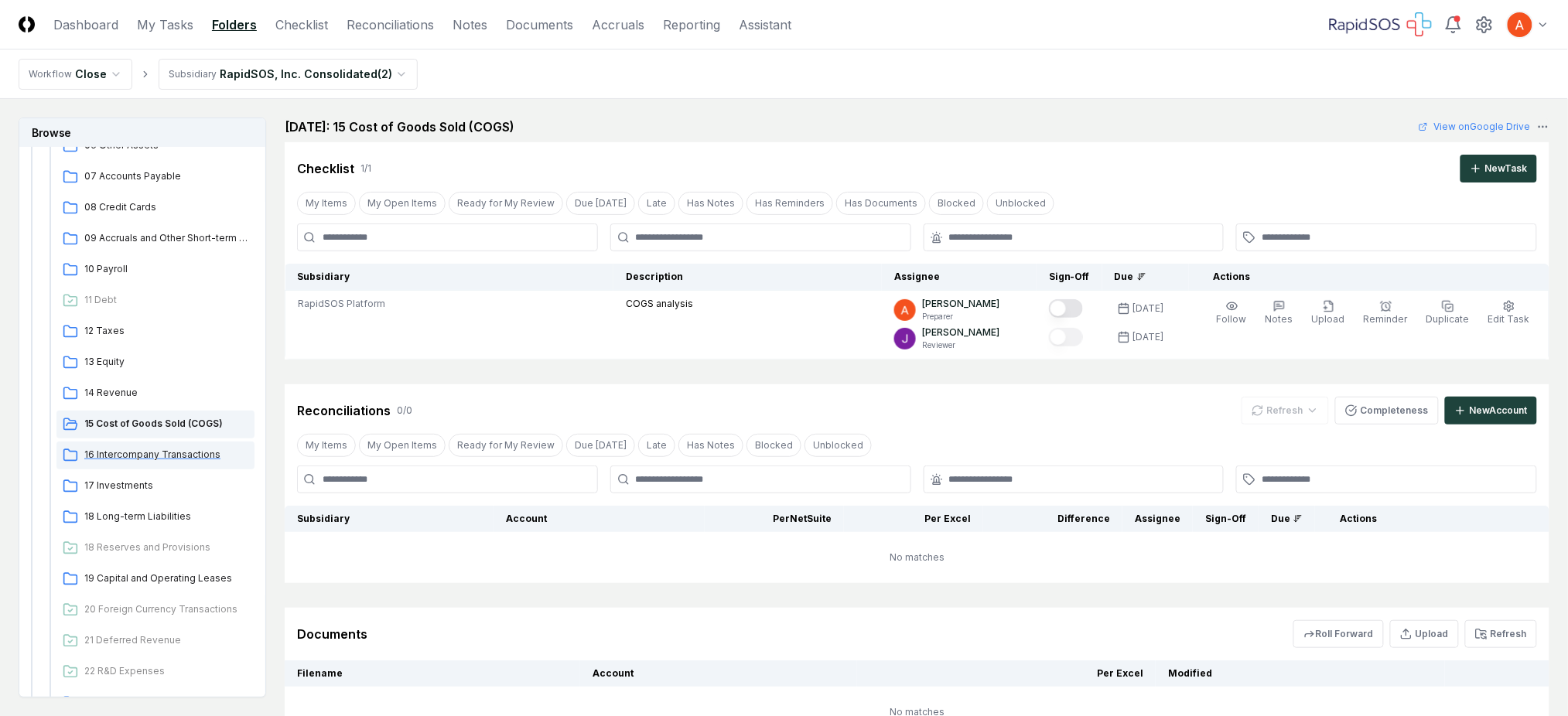
click at [158, 453] on span "16 Intercompany Transactions" at bounding box center [166, 455] width 164 height 14
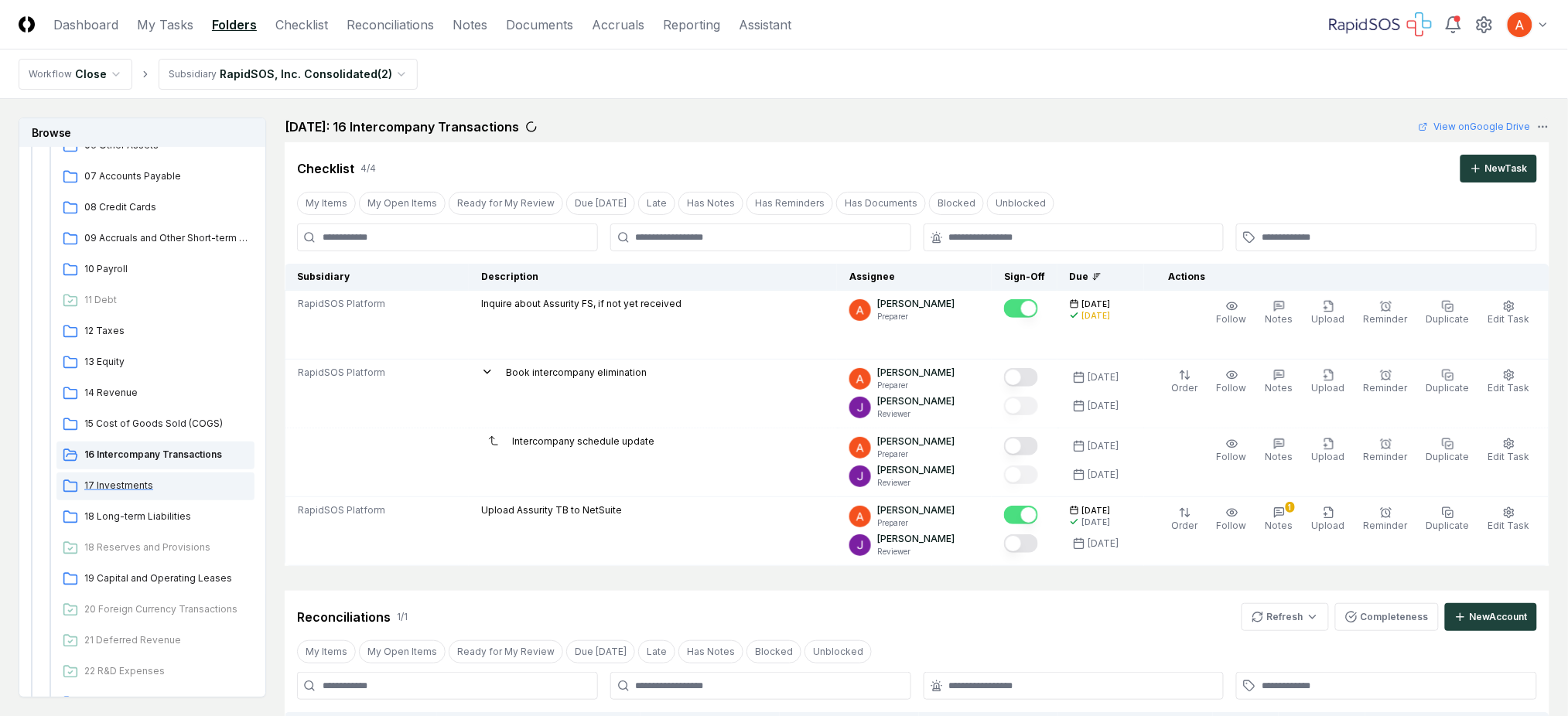
click at [126, 482] on span "17 Investments" at bounding box center [166, 485] width 164 height 14
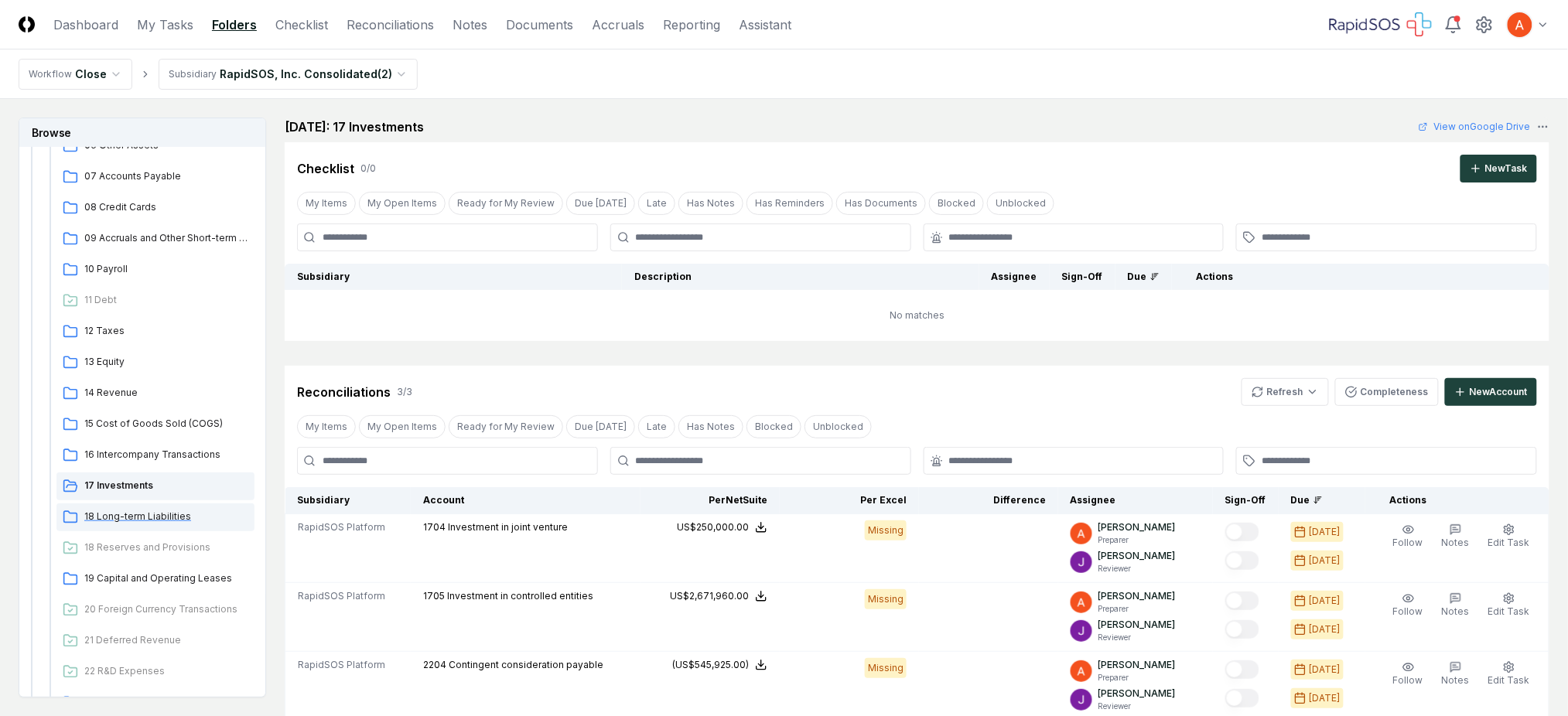
click at [136, 515] on span "18 Long-term Liabilities" at bounding box center [166, 516] width 164 height 14
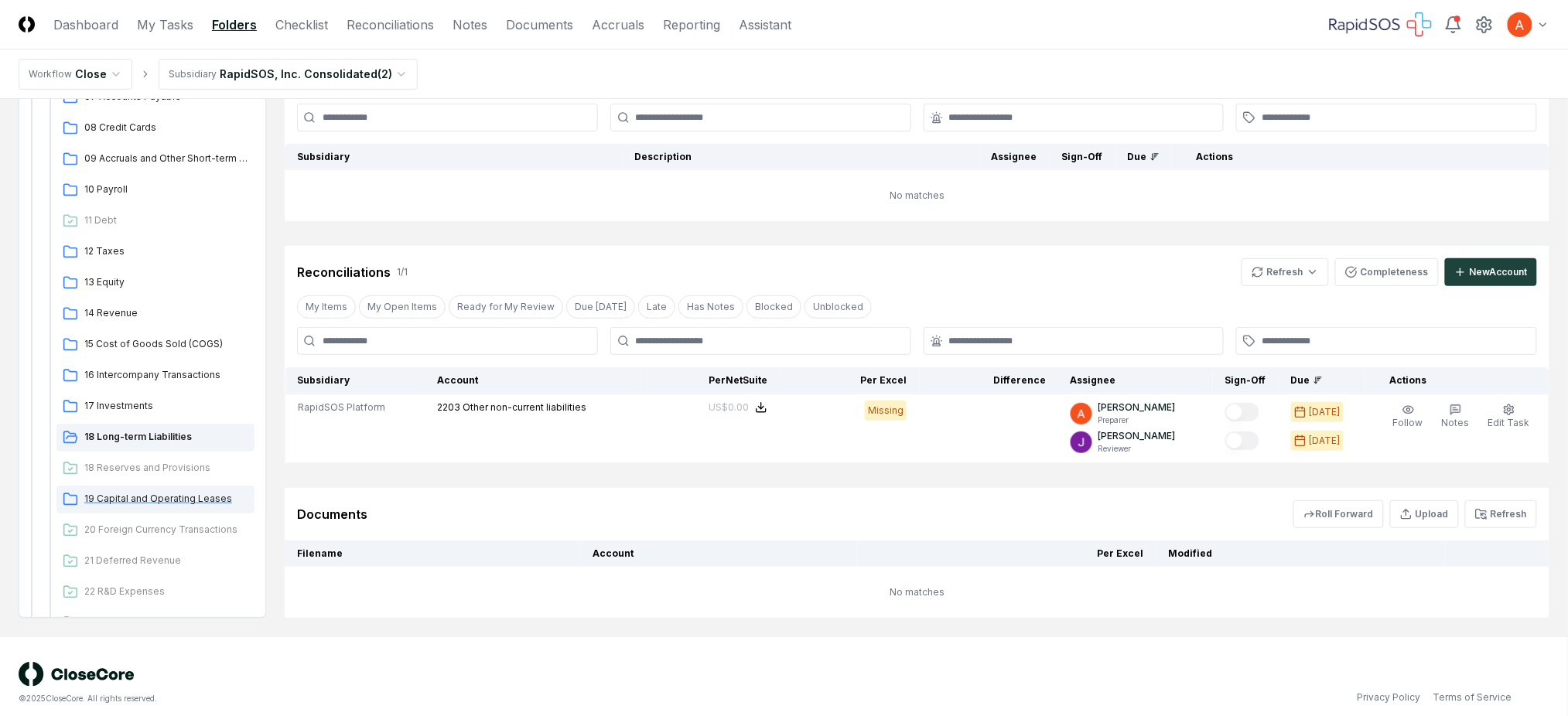
scroll to position [132, 0]
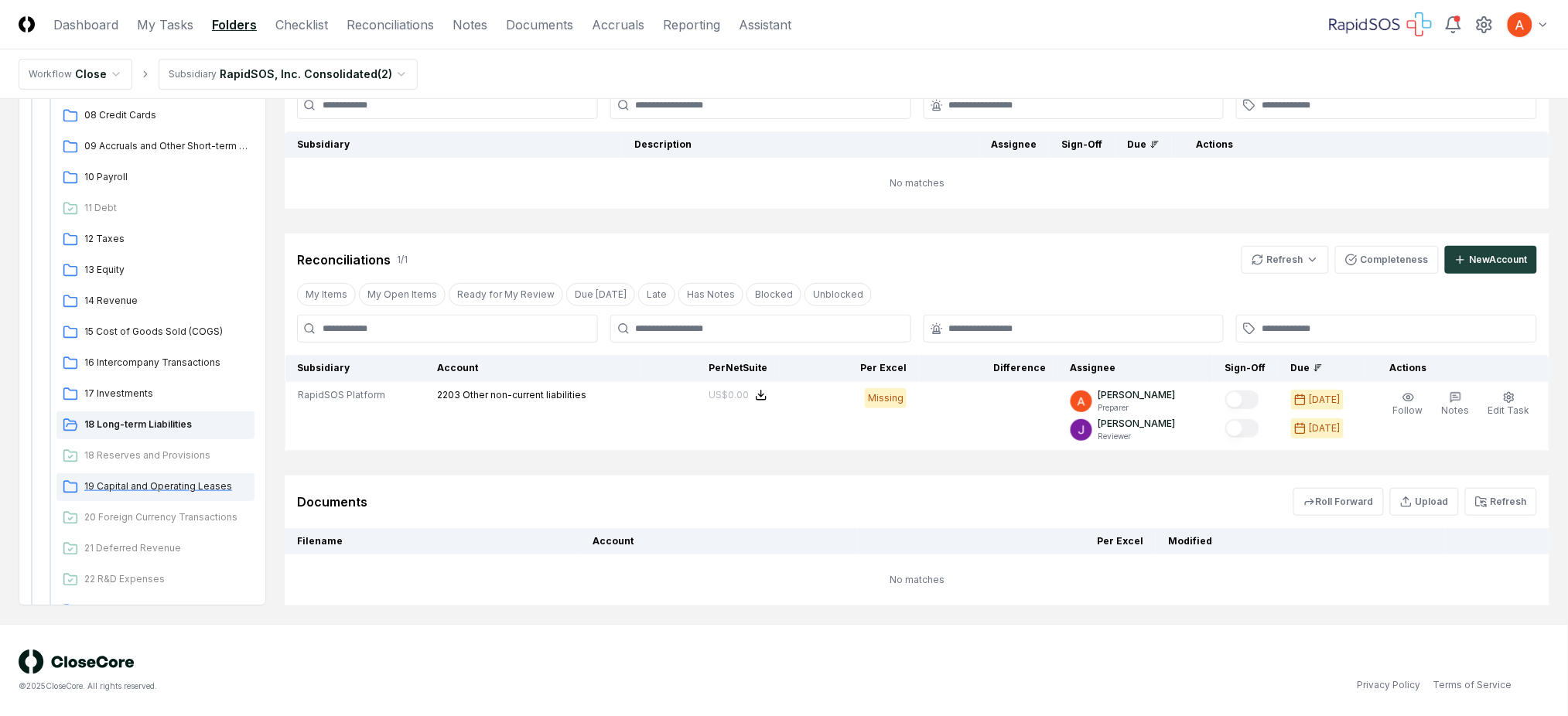
click at [150, 482] on span "19 Capital and Operating Leases" at bounding box center [166, 486] width 164 height 14
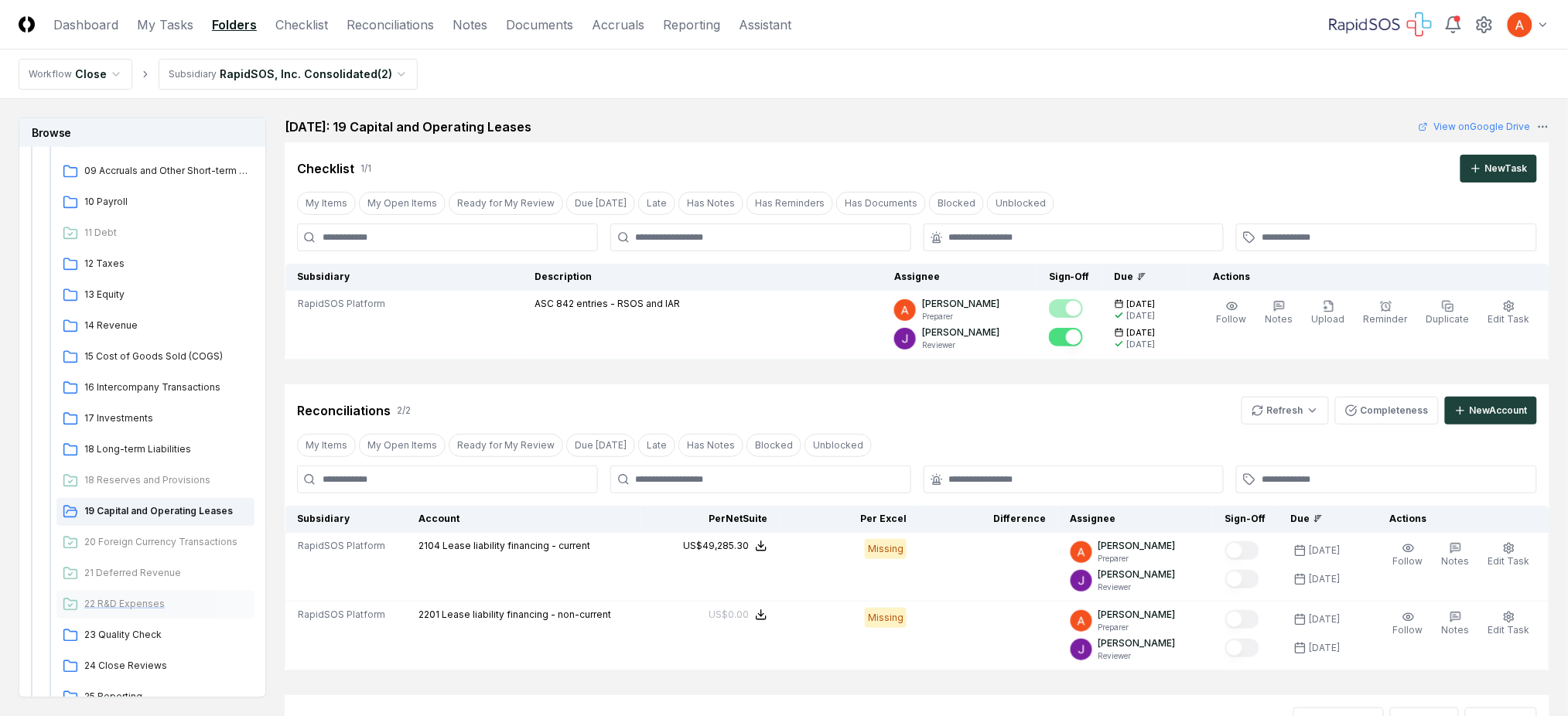
scroll to position [412, 0]
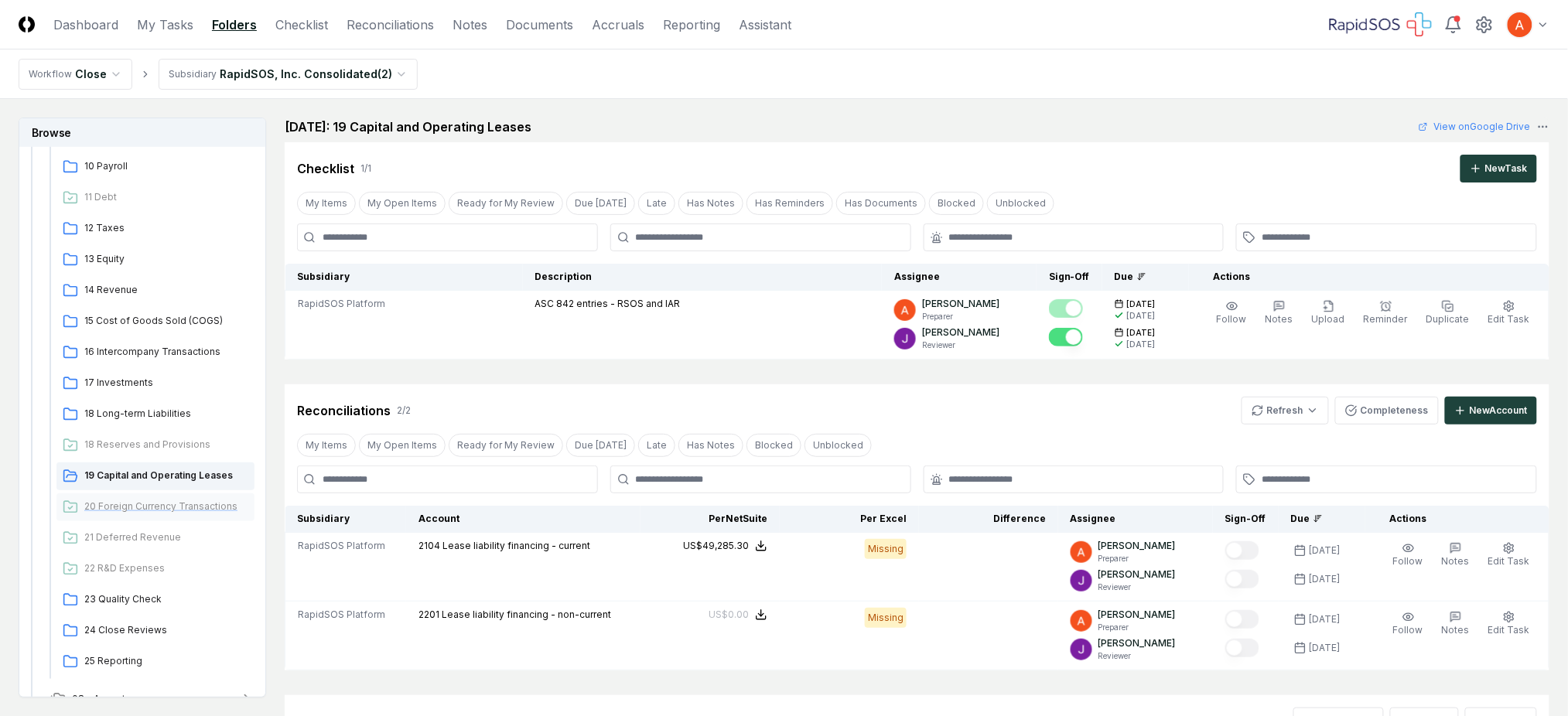
click at [182, 512] on span "20 Foreign Currency Transactions" at bounding box center [166, 506] width 164 height 14
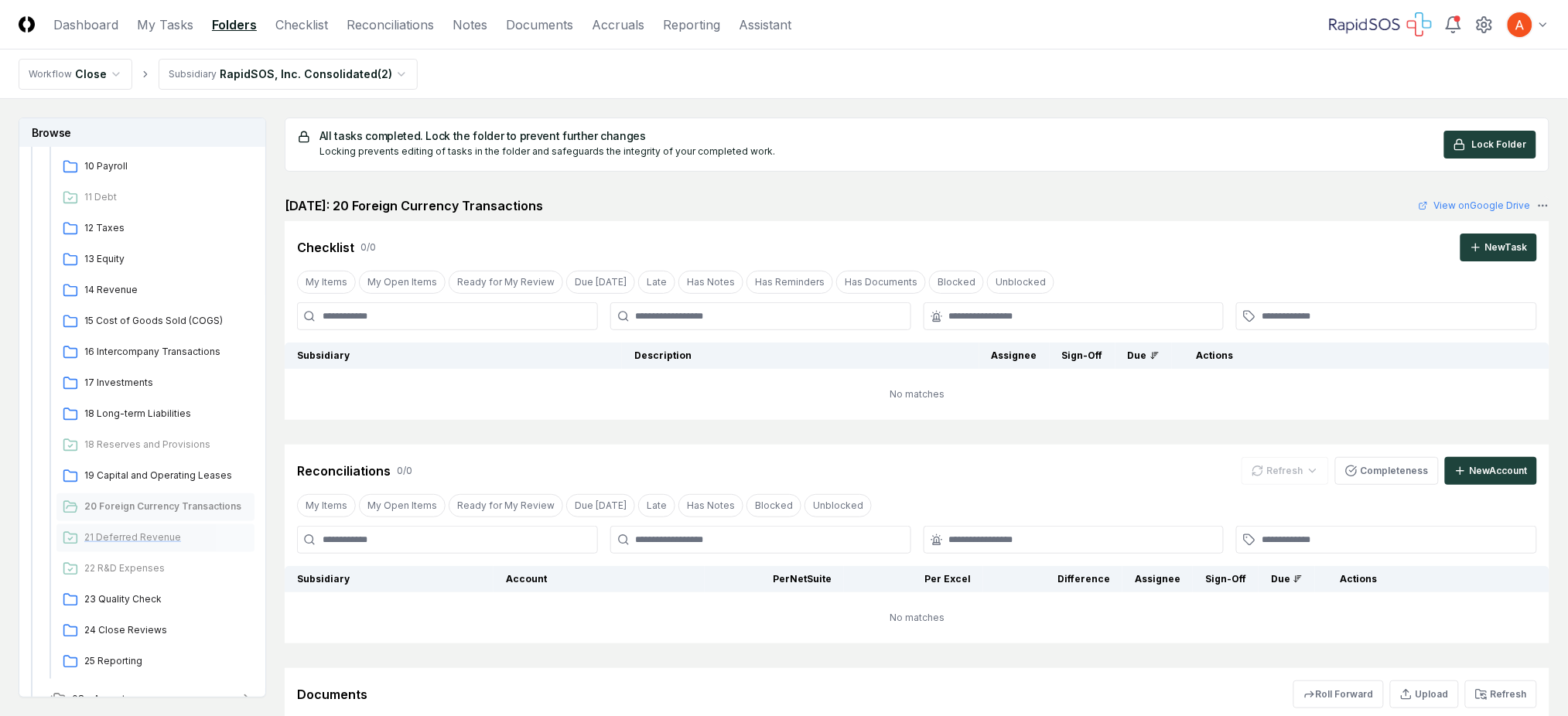
click at [161, 534] on span "21 Deferred Revenue" at bounding box center [166, 537] width 164 height 14
click at [142, 575] on span "22 R&D Expenses" at bounding box center [166, 568] width 164 height 14
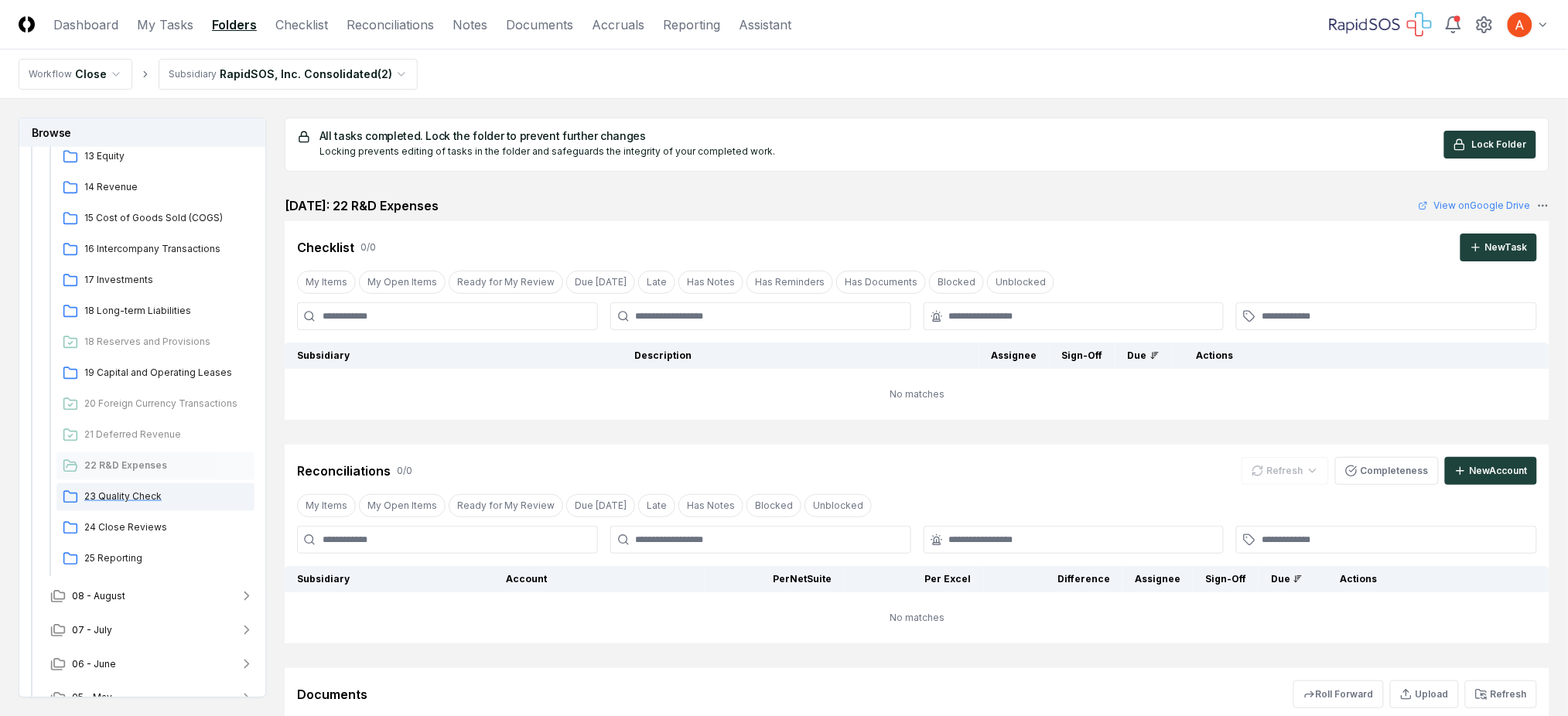
click at [134, 501] on span "23 Quality Check" at bounding box center [166, 497] width 164 height 14
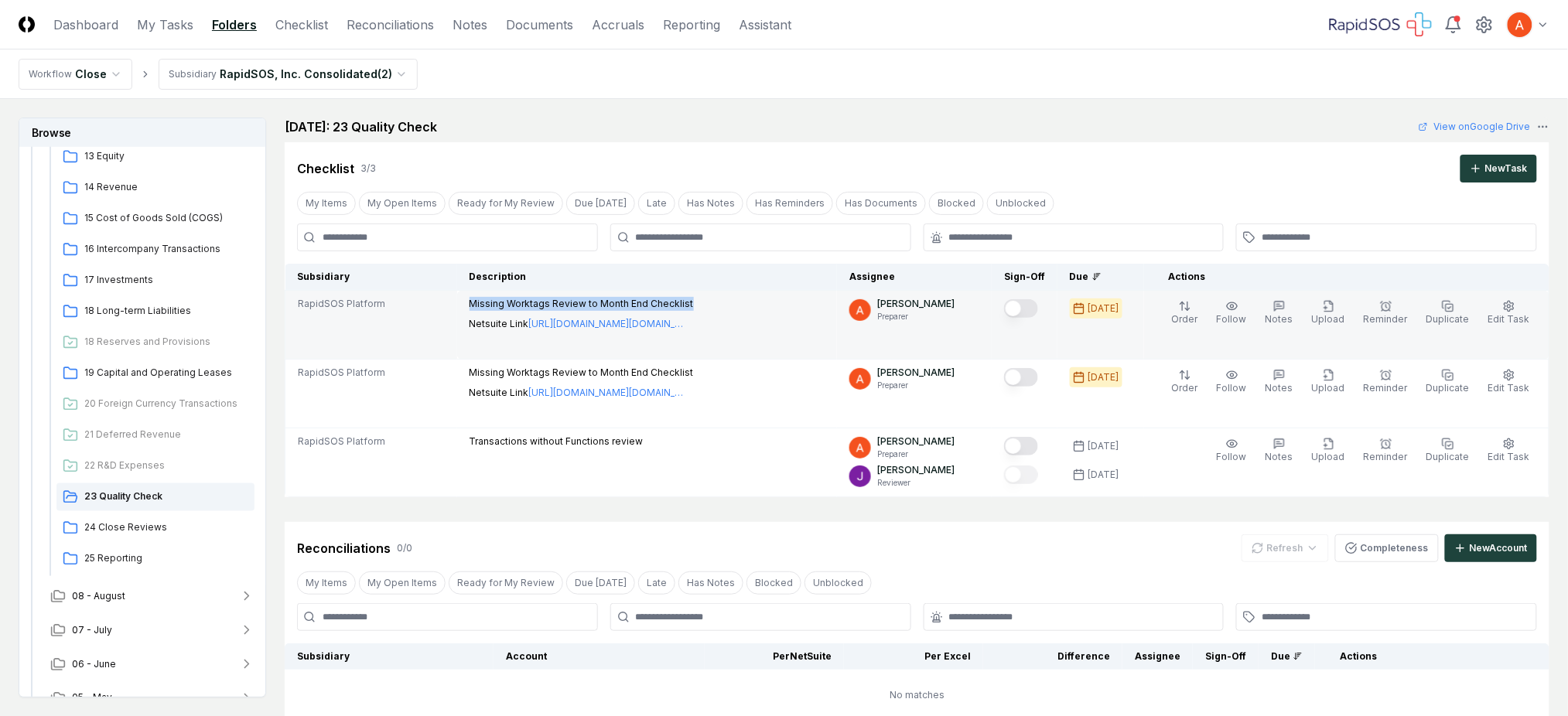
drag, startPoint x: 472, startPoint y: 306, endPoint x: 704, endPoint y: 297, distance: 232.2
click at [704, 297] on td "Missing Worktags Review to Month End Checklist Netsuite Link [URL][DOMAIN_NAME]…" at bounding box center [647, 325] width 379 height 69
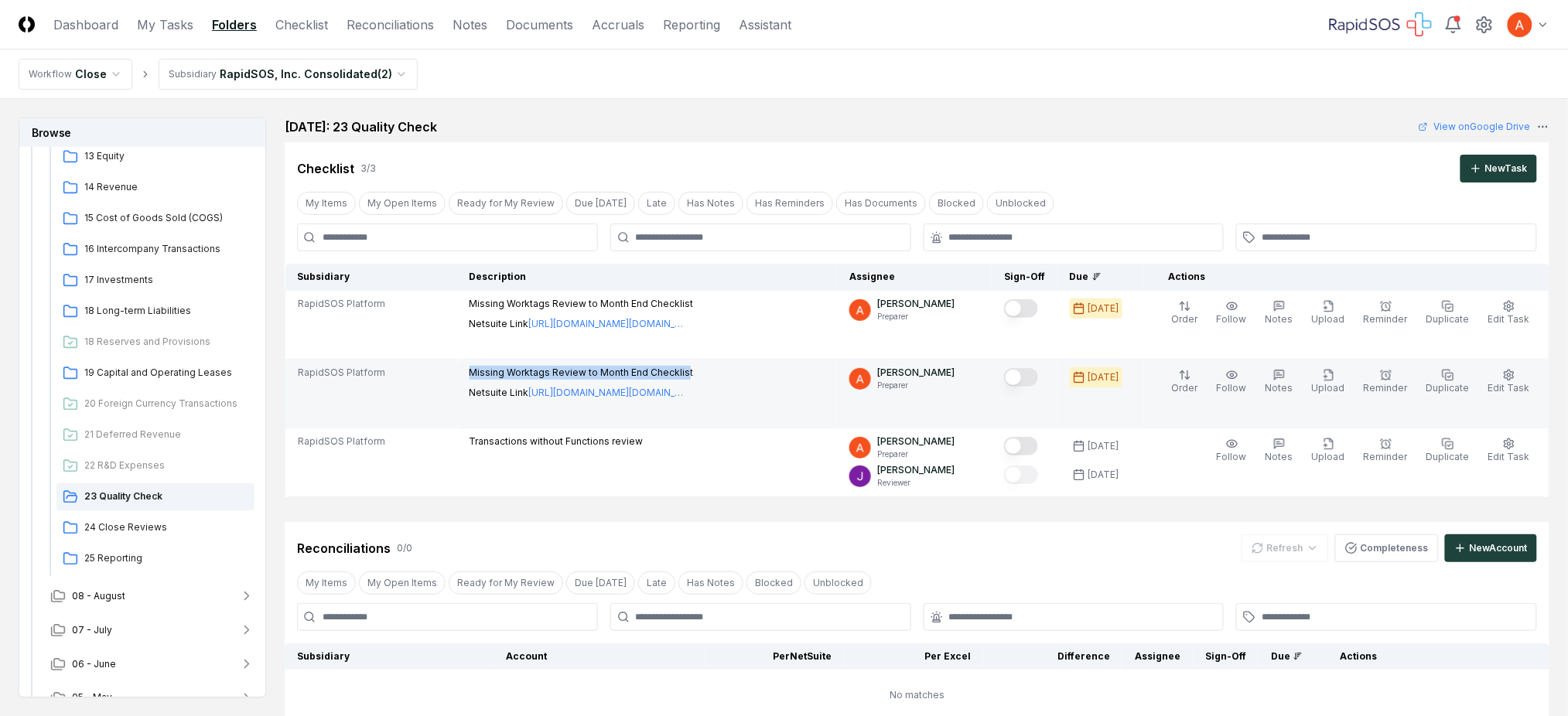
drag, startPoint x: 467, startPoint y: 378, endPoint x: 686, endPoint y: 370, distance: 219.1
click at [686, 370] on td "Missing Worktags Review to Month End Checklist Netsuite Link [URL][DOMAIN_NAME]…" at bounding box center [647, 394] width 379 height 69
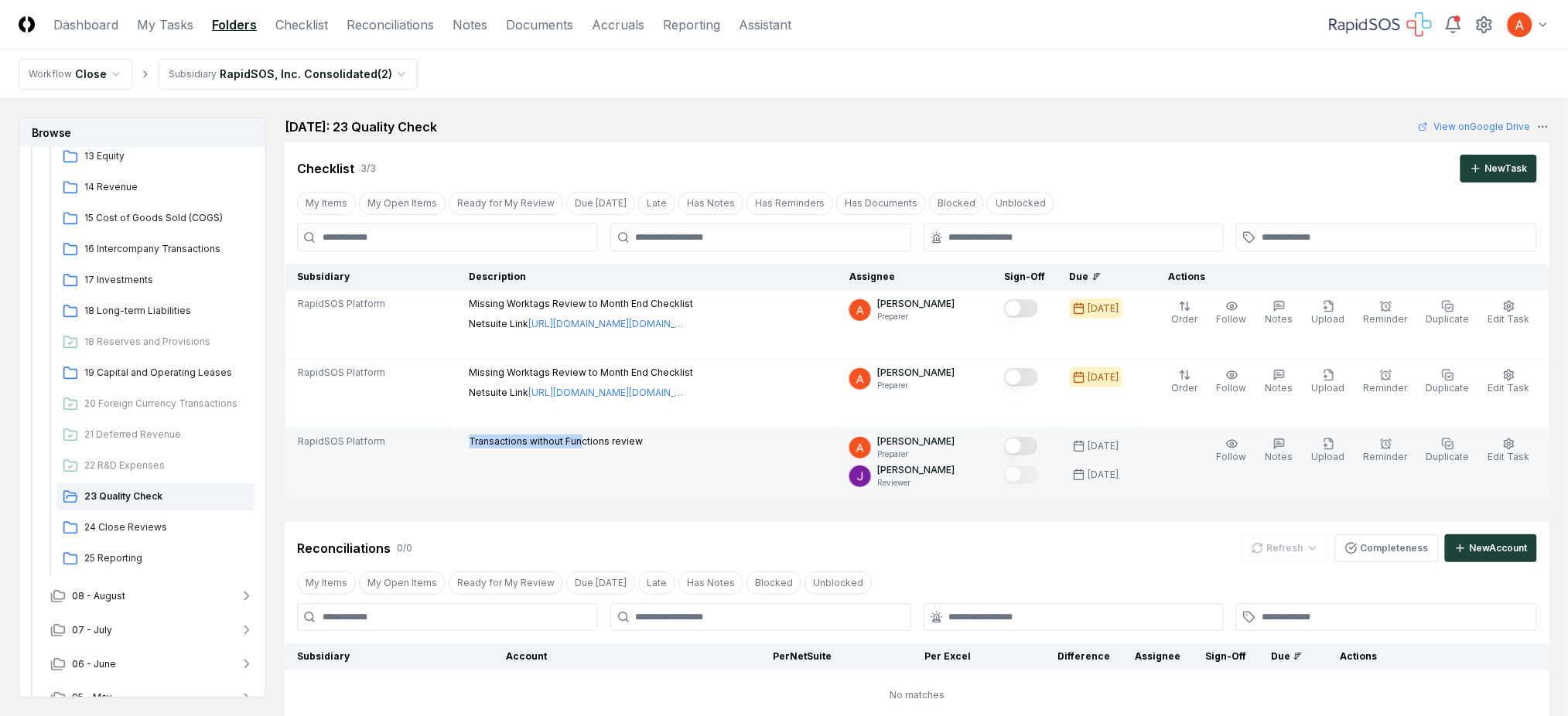
drag, startPoint x: 484, startPoint y: 450, endPoint x: 582, endPoint y: 440, distance: 98.5
click at [582, 440] on td "Transactions without Functions review" at bounding box center [647, 463] width 379 height 69
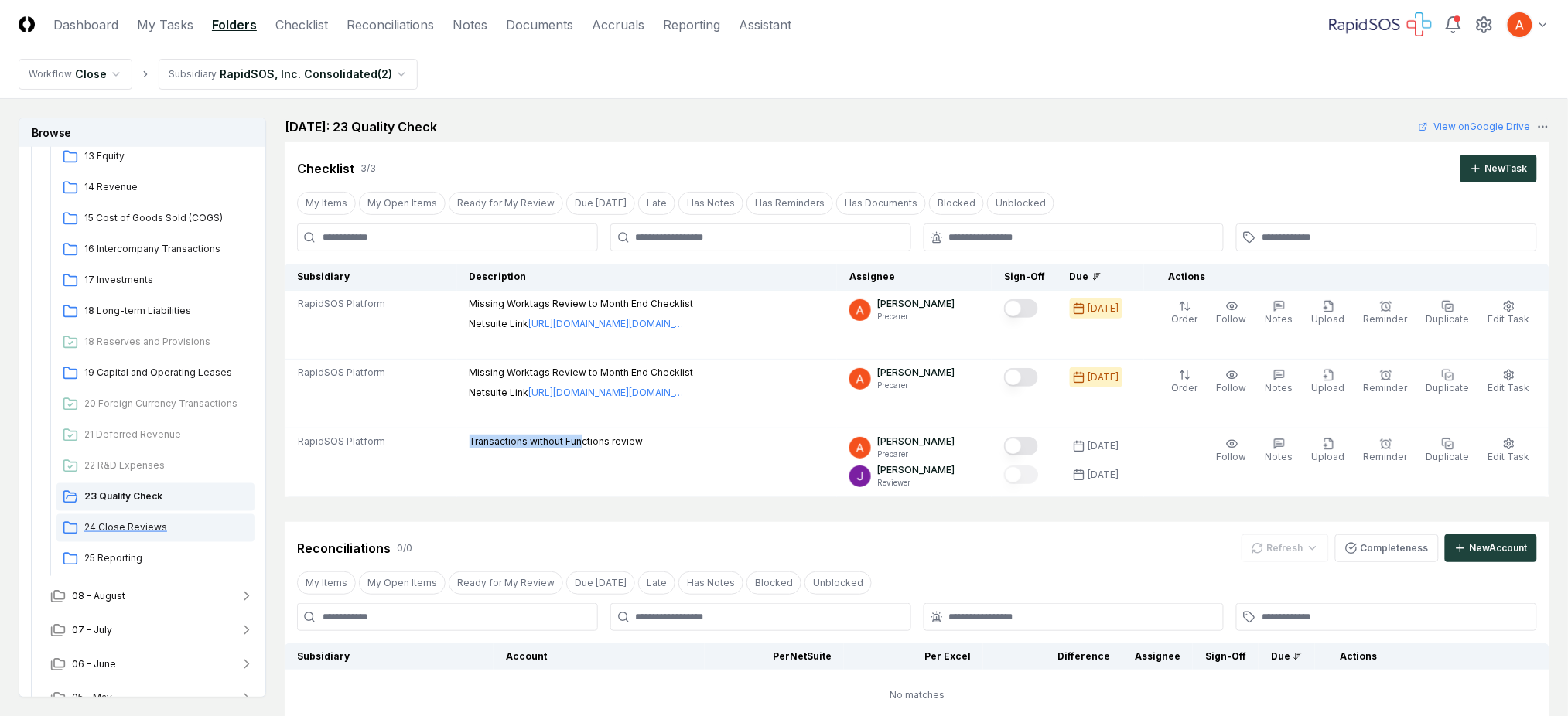
click at [145, 524] on span "24 Close Reviews" at bounding box center [166, 527] width 164 height 14
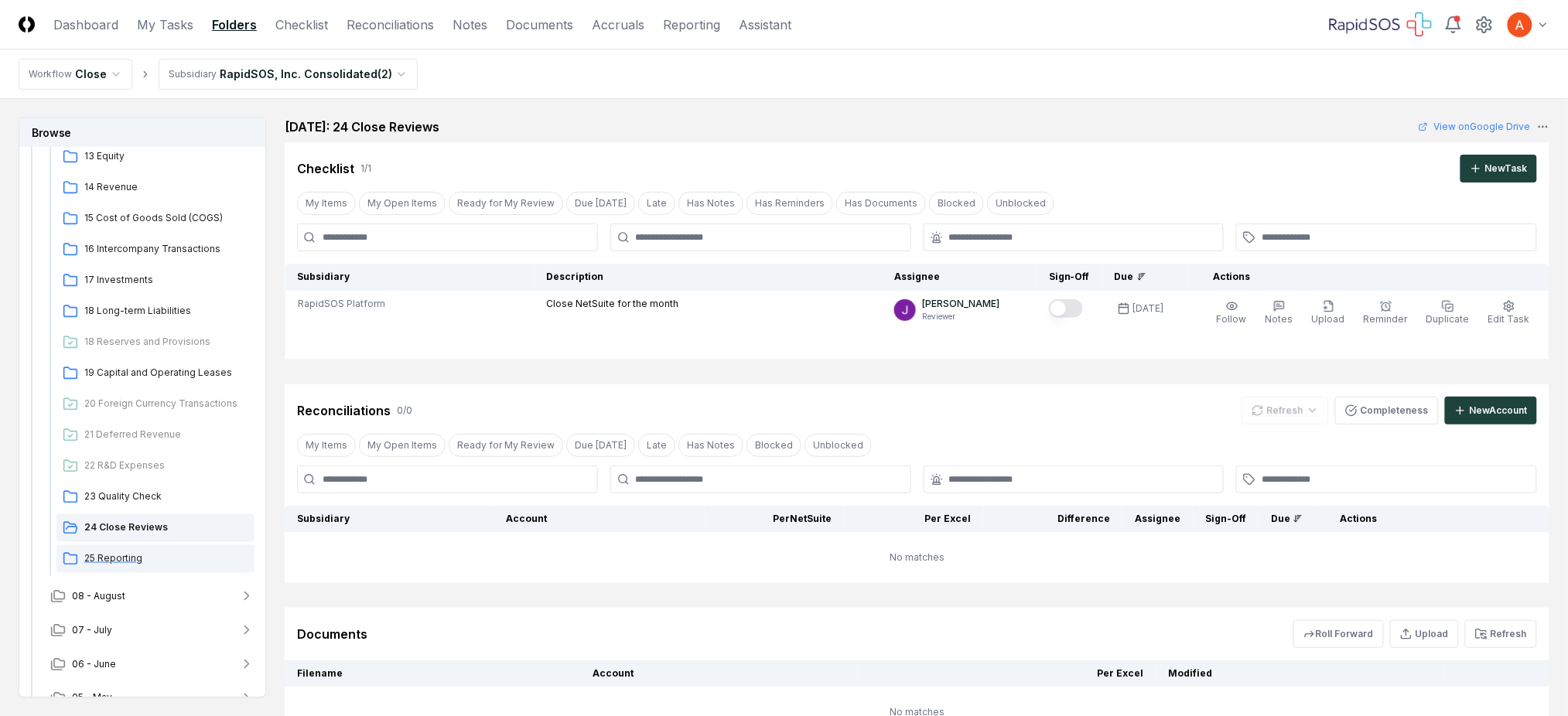
click at [141, 556] on span "25 Reporting" at bounding box center [166, 558] width 164 height 14
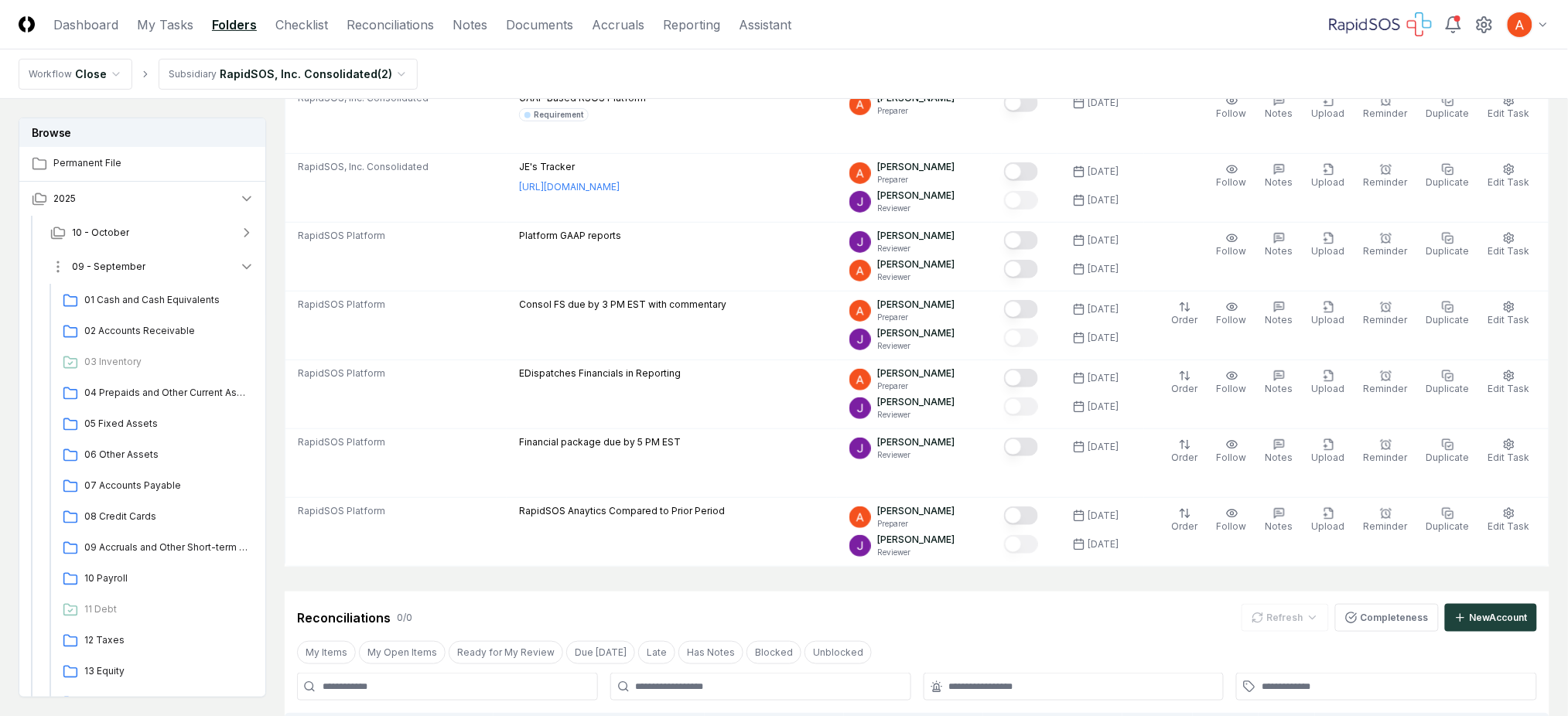
click at [242, 253] on button "09 - September" at bounding box center [153, 267] width 229 height 34
